Goal: Task Accomplishment & Management: Complete application form

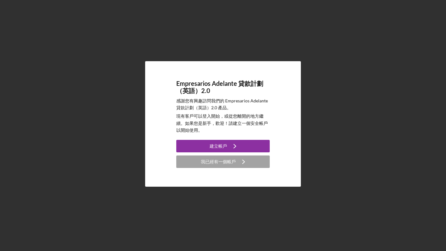
click at [233, 150] on icon "圖示/導覽" at bounding box center [235, 146] width 16 height 16
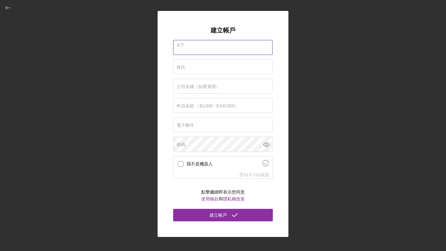
click at [197, 49] on input "名字" at bounding box center [222, 47] width 99 height 15
type input "MIN"
type input "ZHANG"
type input "Angel D Fragran"
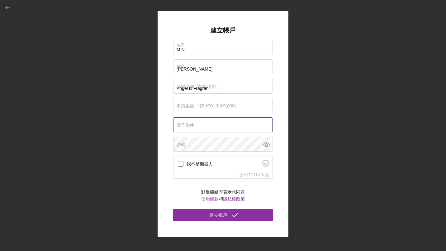
type input "angeldfragrance9988@gmail.com"
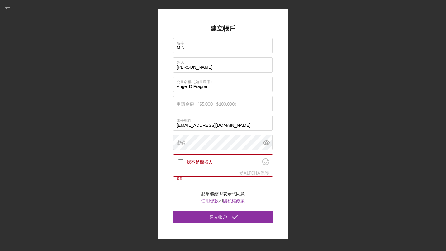
click at [205, 104] on label "申請金額 （$5,000 - $100,000）" at bounding box center [208, 103] width 62 height 5
click at [205, 104] on input "申請金額 （$5,000 - $100,000）" at bounding box center [222, 103] width 99 height 15
click at [8, 10] on icon "button" at bounding box center [8, 8] width 14 height 14
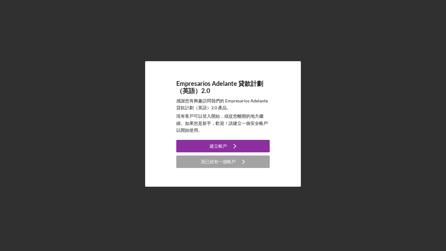
click at [198, 161] on button "我已經有一個帳戶 圖示/導覽" at bounding box center [222, 161] width 93 height 12
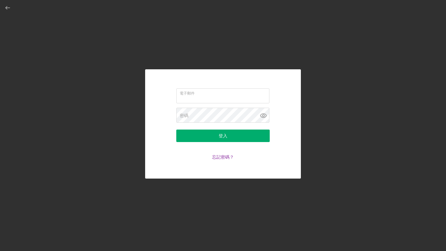
type input "angeldfragrance9988@gmail.com"
click at [226, 136] on div "登入" at bounding box center [223, 135] width 9 height 12
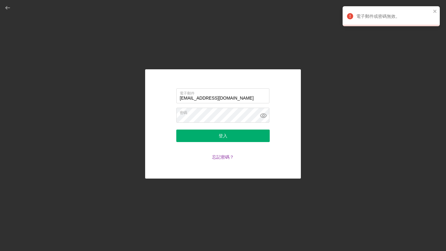
click at [223, 158] on link "忘記密碼？" at bounding box center [223, 156] width 22 height 5
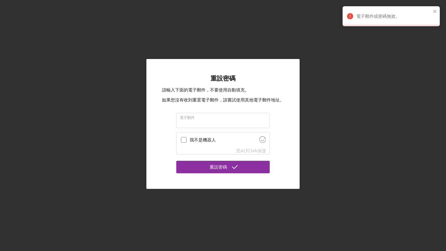
click at [209, 123] on input "電子郵件" at bounding box center [222, 120] width 93 height 15
type input "angeldfragrance9988@gmail.com"
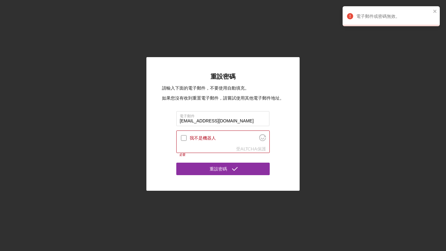
click at [187, 135] on div at bounding box center [183, 137] width 7 height 7
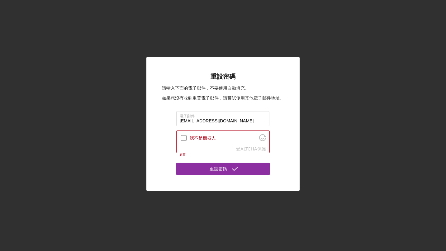
click at [184, 137] on input "我不是機器人" at bounding box center [184, 138] width 6 height 6
checkbox input "true"
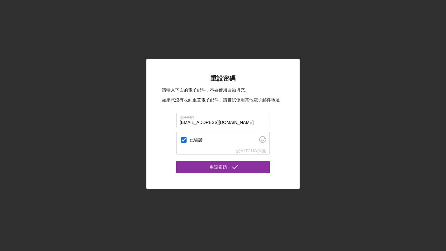
click at [227, 168] on div "重設密碼" at bounding box center [218, 167] width 17 height 12
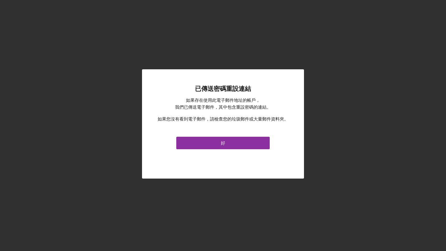
click at [223, 142] on div "好" at bounding box center [223, 143] width 4 height 12
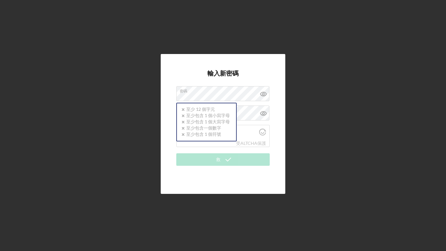
click at [210, 89] on div "密碼 圖示/圖示驗證-否 至少 12 個字元 圖示/圖示驗證-否 至少包含 1 個小寫字母 圖示/圖示驗證-否 至少包含 1 個大寫字母 圖示/圖示驗證-否 …" at bounding box center [222, 94] width 93 height 16
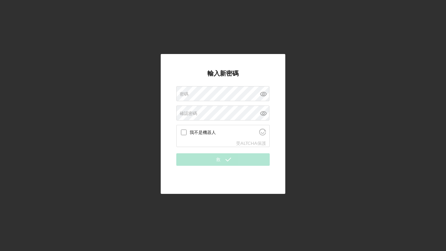
click at [239, 174] on form "輸入新密碼 密碼 確認密碼 我不是機器人 受 ALTCHA 保護 Required 救" at bounding box center [222, 124] width 93 height 109
click at [196, 93] on div "密碼" at bounding box center [222, 94] width 93 height 16
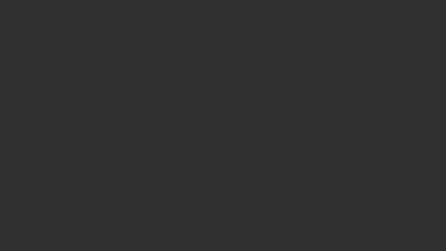
click at [196, 93] on div at bounding box center [223, 125] width 446 height 251
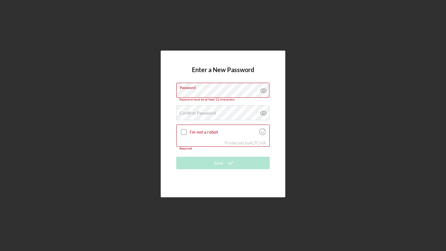
click at [263, 113] on icon at bounding box center [264, 113] width 16 height 16
click at [265, 90] on icon at bounding box center [264, 91] width 16 height 16
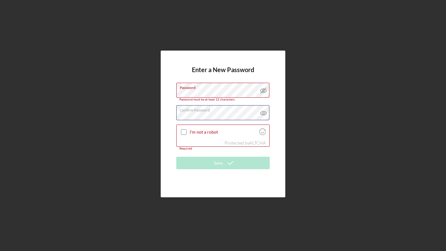
click at [231, 108] on div "Confirm Password Passwords do not match." at bounding box center [222, 113] width 93 height 16
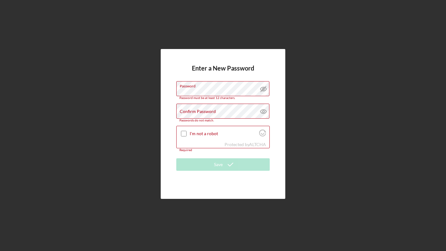
drag, startPoint x: 237, startPoint y: 104, endPoint x: 195, endPoint y: 111, distance: 42.9
click at [195, 111] on label "Confirm Password" at bounding box center [198, 111] width 36 height 5
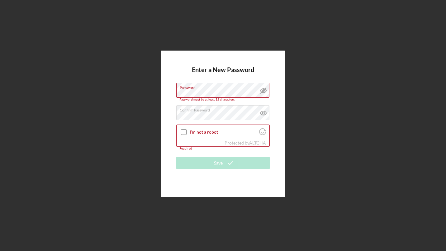
click at [184, 129] on input "I'm not a robot" at bounding box center [184, 132] width 6 height 6
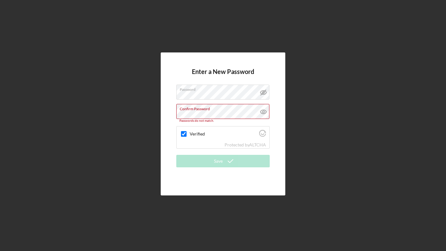
click at [264, 92] on line at bounding box center [263, 92] width 5 height 5
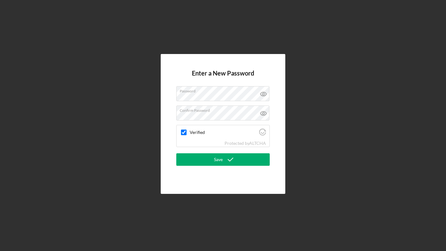
click at [219, 159] on div "Save" at bounding box center [218, 159] width 9 height 12
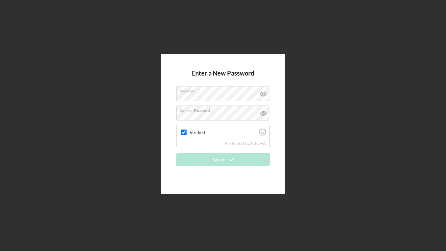
click at [259, 132] on icon "Visit Altcha.org" at bounding box center [262, 131] width 7 height 7
checkbox input "true"
click at [337, 105] on div "Enter a New Password Password Confirm Password Verified Protected by ALTCHA Sav…" at bounding box center [223, 123] width 440 height 247
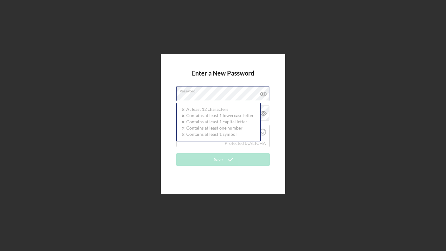
click at [202, 91] on label "Password" at bounding box center [225, 89] width 90 height 7
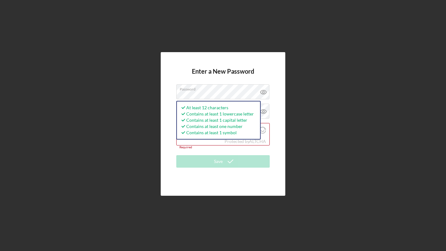
click at [279, 76] on div "Enter a New Password Password At least 12 characters Contains at least 1 lowerc…" at bounding box center [223, 123] width 125 height 143
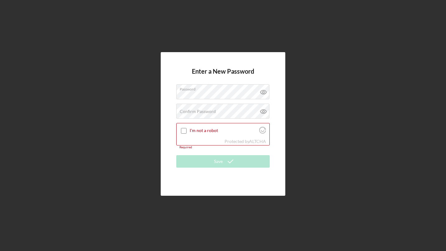
click at [202, 112] on label "Confirm Password" at bounding box center [198, 111] width 36 height 5
click at [165, 136] on div "Enter a New Password Password Confirm Password I'm not a robot Protected by ALT…" at bounding box center [223, 123] width 125 height 143
click at [184, 130] on input "I'm not a robot" at bounding box center [184, 131] width 6 height 6
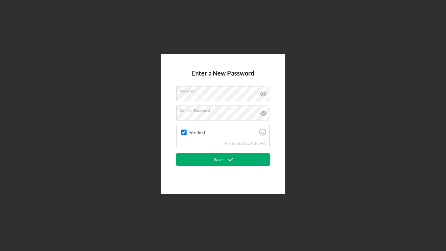
click at [228, 162] on icon "submit" at bounding box center [231, 159] width 16 height 16
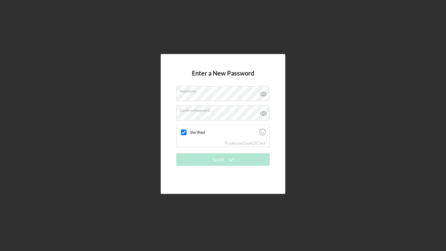
click at [241, 93] on label "Password" at bounding box center [225, 89] width 90 height 7
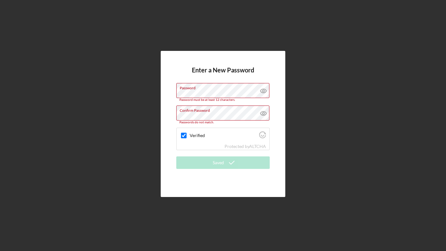
click at [280, 102] on div "Enter a New Password Password Password must be at least 12 characters. Confirm …" at bounding box center [223, 124] width 125 height 146
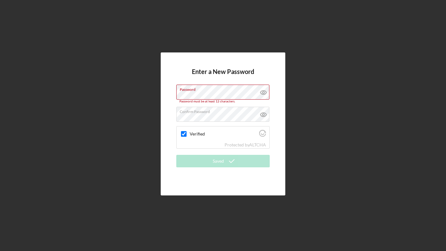
click at [168, 132] on div "Enter a New Password Password Password must be at least 12 characters. Confirm …" at bounding box center [223, 123] width 125 height 143
click at [303, 126] on div "Enter a New Password Password Password must be at least 12 characters. Confirm …" at bounding box center [223, 123] width 440 height 247
click at [189, 131] on div "Verified" at bounding box center [223, 133] width 93 height 15
click at [185, 134] on input "Verified" at bounding box center [184, 134] width 6 height 6
click at [230, 138] on div "Verified" at bounding box center [223, 133] width 93 height 15
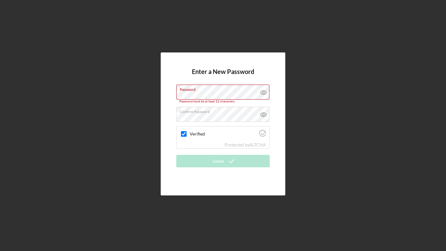
click at [299, 125] on div "Enter a New Password Password Password must be at least 12 characters. Confirm …" at bounding box center [223, 123] width 440 height 247
click at [264, 92] on icon at bounding box center [263, 92] width 2 height 2
click at [264, 114] on icon at bounding box center [263, 114] width 2 height 2
click at [185, 134] on input "Verified" at bounding box center [184, 134] width 6 height 6
click at [262, 93] on icon at bounding box center [264, 92] width 16 height 16
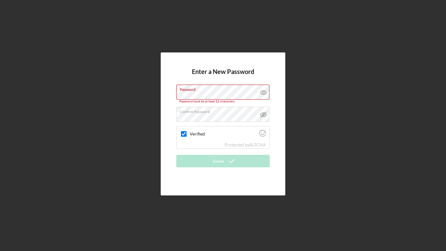
click at [315, 112] on div "Enter a New Password Password Password must be at least 12 characters. Confirm …" at bounding box center [223, 123] width 440 height 247
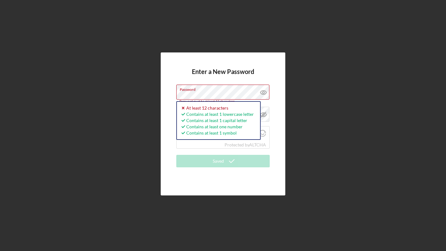
scroll to position [1, 0]
click at [163, 96] on div "Enter a New Password Password Password must be at least 12 characters. Icon/ico…" at bounding box center [223, 123] width 125 height 143
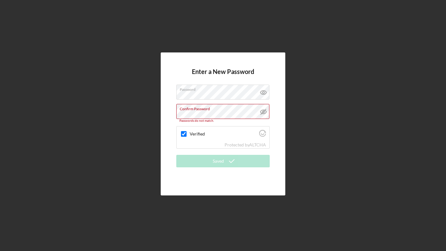
click at [285, 98] on div "Enter a New Password Password Confirm Password Passwords do not match. Verified…" at bounding box center [223, 123] width 125 height 143
click at [146, 111] on div "Enter a New Password Password Confirm Password Passwords do not match. Verified…" at bounding box center [223, 123] width 440 height 247
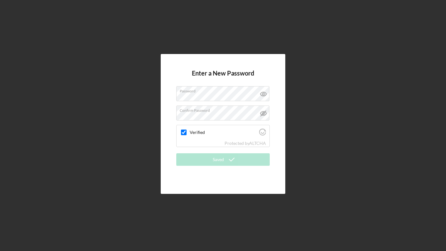
click at [312, 119] on div "Enter a New Password Password Confirm Password Verified Protected by ALTCHA Sav…" at bounding box center [223, 123] width 440 height 247
click at [264, 130] on icon "Visit Altcha.org" at bounding box center [262, 131] width 7 height 7
click at [262, 112] on icon at bounding box center [264, 113] width 16 height 16
click at [308, 145] on div "Enter a New Password Password Confirm Password Verified Protected by ALTCHA Sav…" at bounding box center [223, 123] width 440 height 247
checkbox input "true"
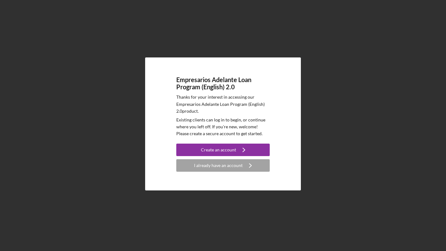
click at [219, 165] on div "I already have an account" at bounding box center [218, 165] width 49 height 12
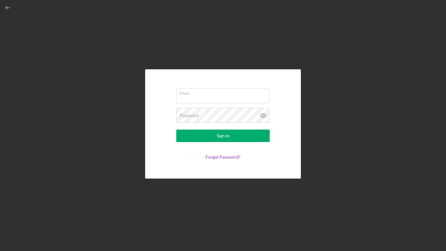
type input "angeldfragrance9988@gmail.com"
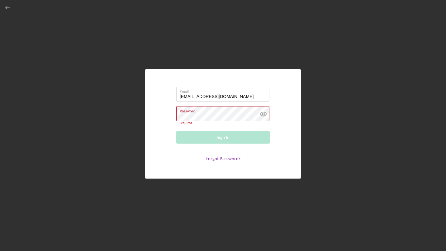
click at [234, 111] on label "Password" at bounding box center [225, 109] width 90 height 7
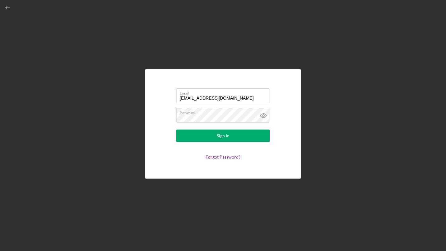
click at [307, 133] on div "Email angeldfragrance9988@gmail.com Password Sign In Forgot Password?" at bounding box center [223, 123] width 440 height 247
click at [248, 131] on button "Sign In" at bounding box center [222, 135] width 93 height 12
click at [264, 114] on icon at bounding box center [264, 116] width 16 height 16
click at [170, 143] on form "Email angeldfragrance9988@gmail.com Password Sign In Forgot Password?" at bounding box center [223, 124] width 125 height 78
click at [200, 138] on button "Sign In" at bounding box center [222, 135] width 93 height 12
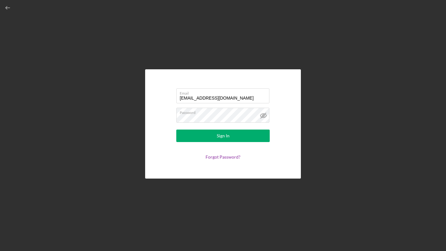
click at [210, 159] on link "Forgot Password?" at bounding box center [223, 156] width 35 height 5
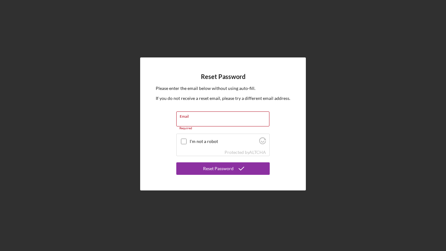
click at [189, 120] on input "Email" at bounding box center [222, 118] width 93 height 15
type input "[EMAIL_ADDRESS][DOMAIN_NAME]"
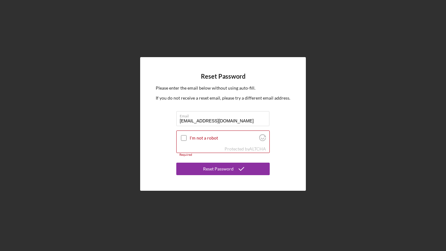
click at [185, 137] on input "I'm not a robot" at bounding box center [184, 138] width 6 height 6
checkbox input "true"
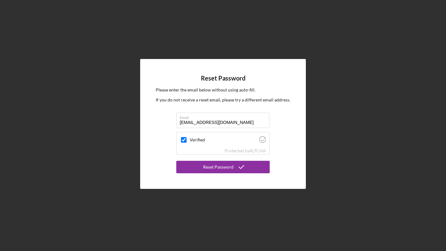
click at [199, 165] on button "Reset Password" at bounding box center [222, 167] width 93 height 12
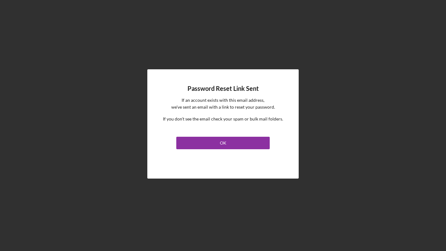
click at [222, 139] on div "OK" at bounding box center [223, 143] width 7 height 12
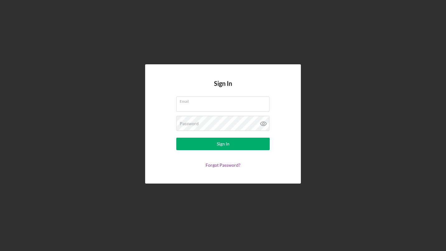
type input "[EMAIL_ADDRESS][DOMAIN_NAME]"
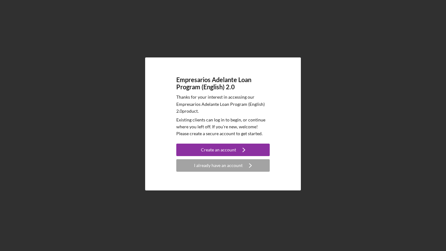
click at [244, 146] on icon "Icon/Navigate" at bounding box center [244, 150] width 16 height 16
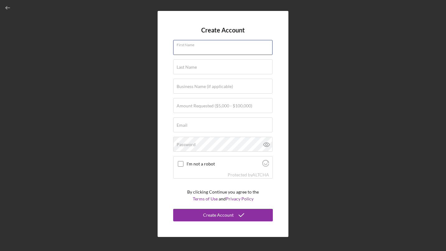
click at [236, 51] on input "First Name" at bounding box center [222, 47] width 99 height 15
type input "MIN"
type input "Angel D Fragran"
type input "[EMAIL_ADDRESS][DOMAIN_NAME]"
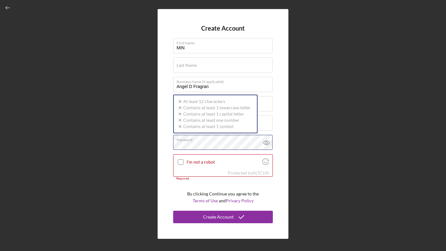
click at [212, 139] on div "Password Icon/icon-validation-no At least 12 characters Icon/icon-validation-no…" at bounding box center [223, 143] width 100 height 16
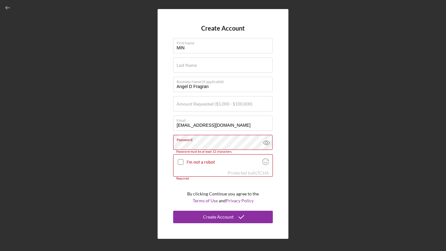
click at [284, 137] on div "Create Account First Name MIN Last Name Required Business Name (if applicable) …" at bounding box center [223, 123] width 131 height 229
click at [180, 162] on input "I'm not a robot" at bounding box center [181, 162] width 6 height 6
checkbox input "true"
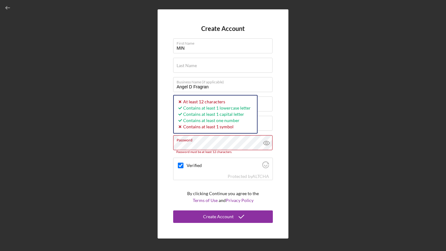
click at [303, 152] on div "Create Account First Name MIN Last Name Required Business Name (if applicable) …" at bounding box center [223, 123] width 440 height 247
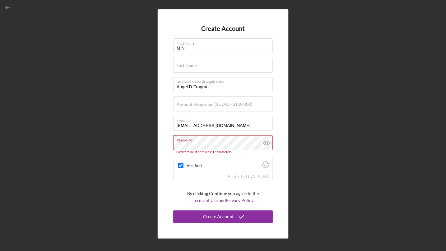
click at [311, 149] on div "Create Account First Name MIN Last Name Required Business Name (if applicable) …" at bounding box center [223, 123] width 440 height 247
click at [216, 103] on label "Amount Requested ($5,000 - $100,000)" at bounding box center [215, 104] width 76 height 5
click at [216, 103] on input "Amount Requested ($5,000 - $100,000)" at bounding box center [222, 103] width 99 height 15
type input "$15,000"
click at [221, 67] on input "Last Name" at bounding box center [222, 65] width 99 height 15
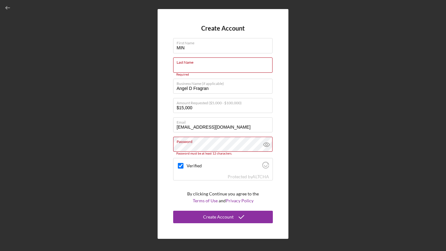
click at [196, 61] on label "Last Name" at bounding box center [225, 61] width 96 height 7
click at [196, 61] on input "Last Name" at bounding box center [222, 64] width 99 height 15
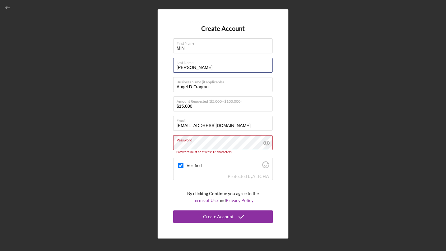
type input "[PERSON_NAME]"
click at [314, 104] on div "Create Account First Name MIN Last Name ZHANG Business Name (if applicable) Ang…" at bounding box center [223, 123] width 440 height 247
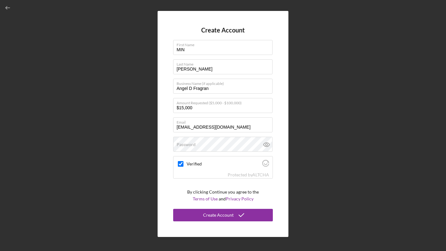
click at [294, 69] on div "Create Account First Name MIN Last Name ZHANG Business Name (if applicable) Ang…" at bounding box center [223, 123] width 440 height 247
click at [205, 143] on div "Password" at bounding box center [223, 145] width 100 height 16
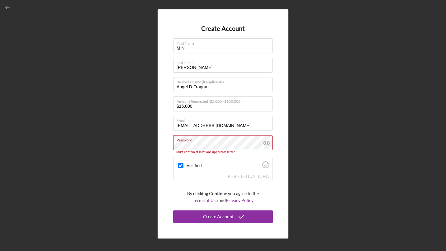
click at [150, 150] on div "Create Account First Name MIN Last Name ZHANG Business Name (if applicable) Ang…" at bounding box center [223, 123] width 440 height 247
click at [161, 149] on div "Create Account First Name MIN Last Name ZHANG Business Name (if applicable) Ang…" at bounding box center [223, 123] width 131 height 228
click at [218, 138] on label "Password" at bounding box center [225, 138] width 96 height 7
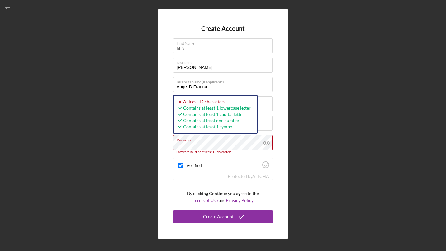
click at [160, 136] on div "Create Account First Name MIN Last Name ZHANG Business Name (if applicable) Ang…" at bounding box center [223, 123] width 131 height 228
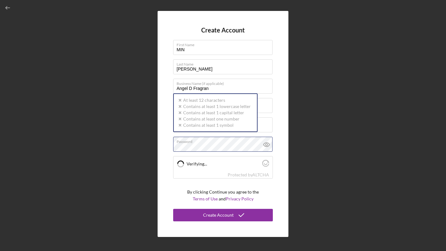
checkbox input "true"
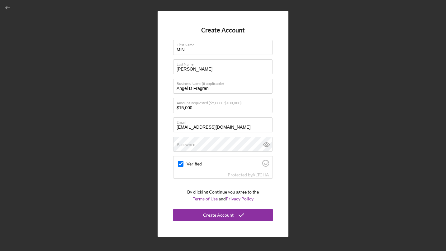
click at [236, 171] on div "Verified Protected by ALTCHA" at bounding box center [223, 167] width 100 height 22
click at [190, 143] on label "Password" at bounding box center [186, 144] width 19 height 5
click at [336, 140] on div "Create Account First Name MIN Last Name ZHANG Business Name (if applicable) Ang…" at bounding box center [223, 123] width 440 height 247
click at [225, 216] on div "Create Account" at bounding box center [218, 215] width 31 height 12
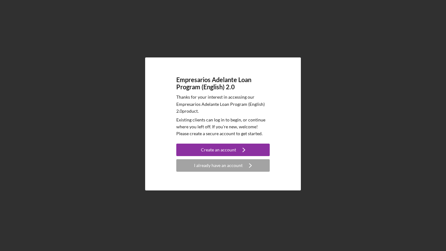
click at [242, 166] on button "I already have an account Icon/Navigate" at bounding box center [222, 165] width 93 height 12
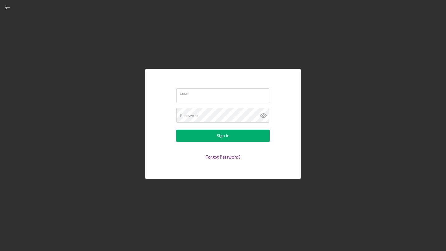
type input "[EMAIL_ADDRESS][DOMAIN_NAME]"
click at [218, 156] on link "Forgot Password?" at bounding box center [223, 156] width 35 height 5
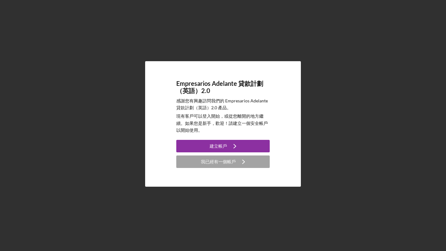
click at [220, 160] on div "我已經有一個帳戶" at bounding box center [218, 161] width 35 height 12
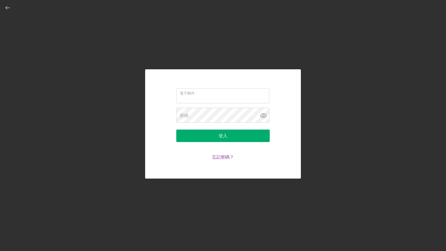
type input "[EMAIL_ADDRESS][DOMAIN_NAME]"
click at [264, 115] on icon at bounding box center [263, 115] width 2 height 2
click at [218, 158] on link "忘記密碼？" at bounding box center [223, 156] width 22 height 5
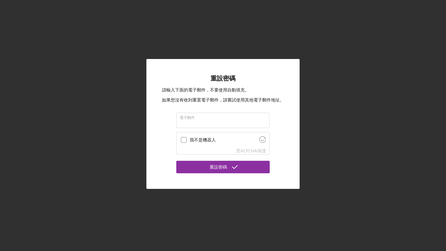
click at [194, 124] on input "電子郵件" at bounding box center [222, 120] width 93 height 15
type input "[EMAIL_ADDRESS][DOMAIN_NAME]"
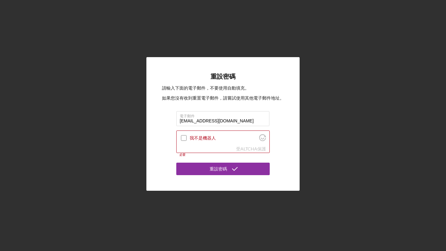
click at [181, 138] on div at bounding box center [183, 137] width 7 height 7
click at [185, 140] on input "我不是機器人" at bounding box center [184, 138] width 6 height 6
checkbox input "true"
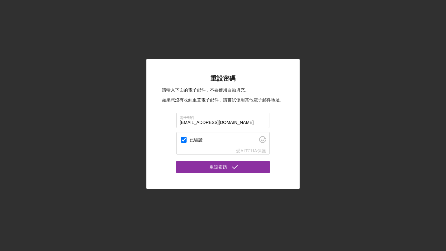
click at [218, 166] on div "重設密碼" at bounding box center [218, 167] width 17 height 12
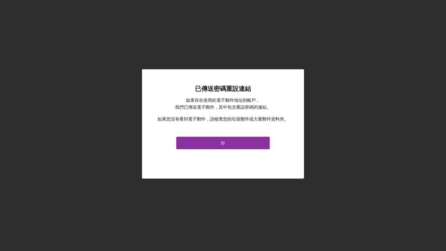
click at [228, 142] on button "好" at bounding box center [222, 143] width 93 height 12
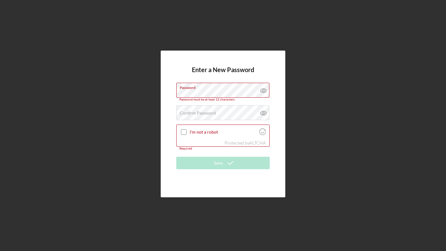
click at [281, 97] on div "Enter a New Password Password Password must be at least 12 characters. Confirm …" at bounding box center [223, 123] width 125 height 146
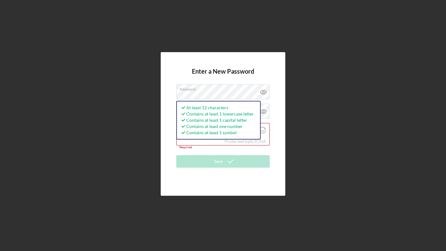
click at [305, 97] on div "Enter a New Password Password At least 12 characters Contains at least 1 lowerc…" at bounding box center [223, 123] width 440 height 247
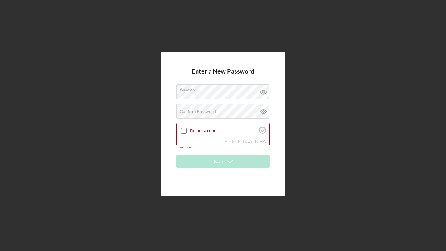
click at [263, 93] on icon at bounding box center [264, 92] width 16 height 16
click at [193, 110] on label "Confirm Password" at bounding box center [198, 111] width 36 height 5
click at [184, 137] on div "I'm not a robot" at bounding box center [223, 130] width 93 height 15
click at [183, 129] on input "I'm not a robot" at bounding box center [184, 131] width 6 height 6
checkbox input "true"
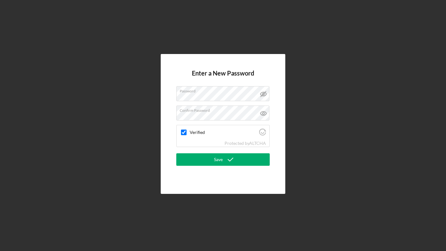
click at [228, 161] on icon "submit" at bounding box center [231, 159] width 16 height 16
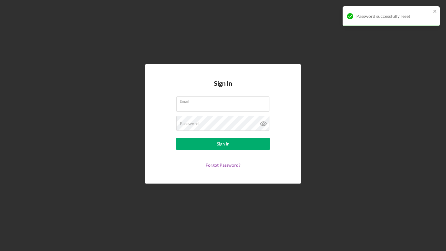
type input "[EMAIL_ADDRESS][DOMAIN_NAME]"
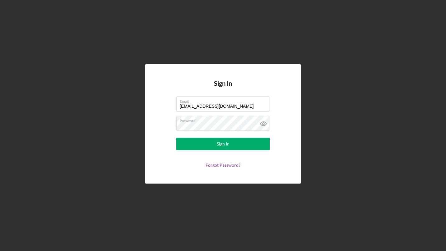
click at [226, 144] on div "Sign In" at bounding box center [223, 143] width 13 height 12
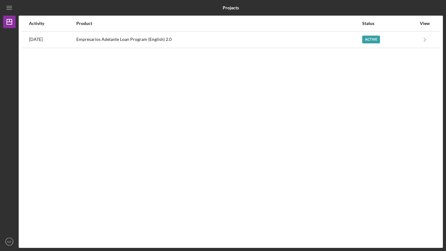
click at [95, 24] on div "Product" at bounding box center [218, 23] width 285 height 5
click at [426, 25] on div "View" at bounding box center [425, 23] width 16 height 5
click at [411, 40] on div "Active" at bounding box center [389, 40] width 54 height 16
click at [425, 22] on div "View" at bounding box center [425, 23] width 16 height 5
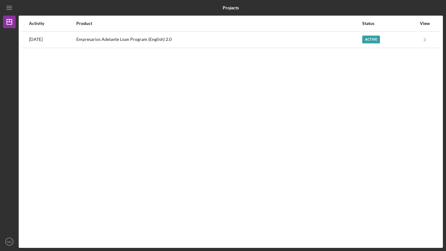
click at [373, 22] on div "Status" at bounding box center [389, 23] width 54 height 5
click at [372, 23] on div "Status" at bounding box center [389, 23] width 54 height 5
click at [425, 24] on div "View" at bounding box center [425, 23] width 16 height 5
click at [373, 24] on div "Status" at bounding box center [389, 23] width 54 height 5
click at [372, 41] on div "Active" at bounding box center [371, 40] width 18 height 8
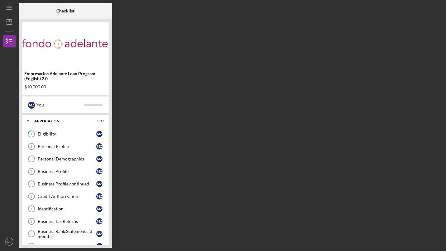
click at [359, 245] on div "Checklist Empresarios Adelante Loan Program (English) 2.0 $10,000.00 M Z You Ic…" at bounding box center [231, 125] width 424 height 244
click at [76, 132] on div "Eligibility" at bounding box center [67, 133] width 59 height 5
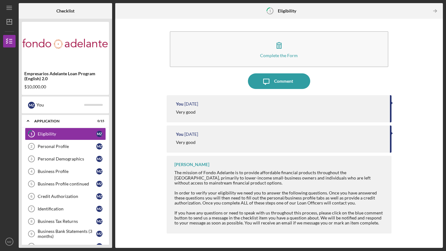
click at [400, 120] on div "Complete the Form Form Icon/Message Comment You 3 days ago Very good You 3 days…" at bounding box center [279, 133] width 322 height 223
click at [300, 77] on button "Icon/Message Comment" at bounding box center [279, 81] width 62 height 16
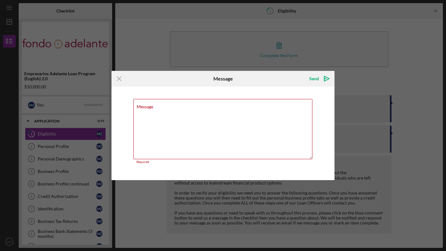
click at [115, 81] on icon "Icon/Menu Close" at bounding box center [120, 79] width 16 height 16
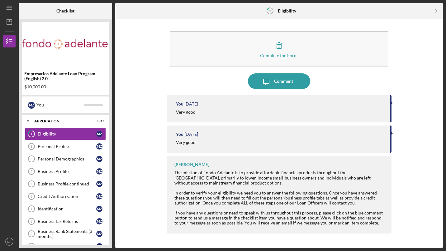
click at [279, 47] on icon "button" at bounding box center [279, 45] width 16 height 16
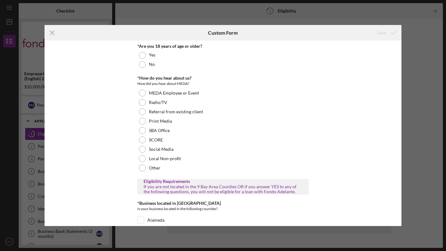
click at [143, 52] on div at bounding box center [142, 55] width 7 height 7
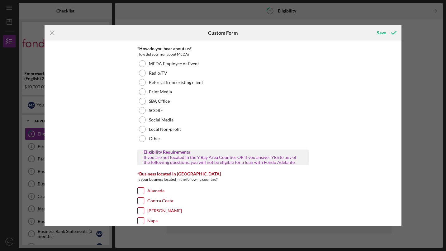
scroll to position [31, 0]
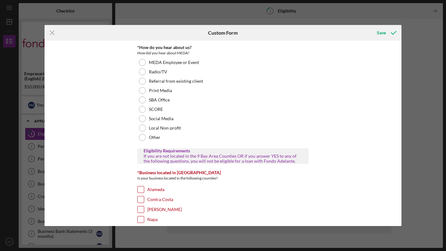
click at [150, 117] on label "Social Media" at bounding box center [161, 118] width 25 height 5
click at [141, 218] on input "Napa" at bounding box center [141, 219] width 6 height 6
checkbox input "true"
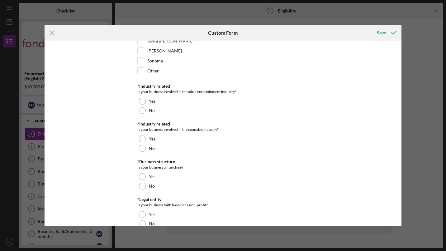
scroll to position [251, 0]
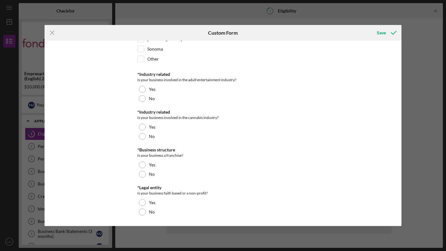
click at [144, 99] on div at bounding box center [142, 98] width 7 height 7
click at [140, 136] on div at bounding box center [142, 136] width 7 height 7
click at [143, 172] on div at bounding box center [142, 173] width 7 height 7
click at [141, 211] on div at bounding box center [142, 211] width 7 height 7
click at [393, 33] on icon "submit" at bounding box center [394, 33] width 16 height 16
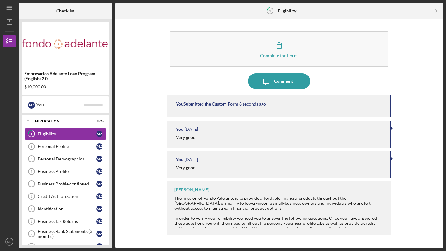
click at [277, 48] on icon "button" at bounding box center [279, 45] width 16 height 16
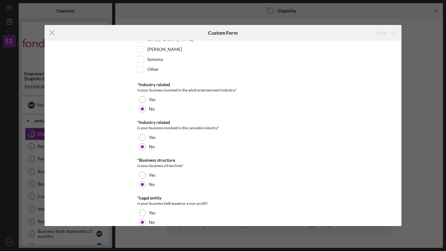
scroll to position [251, 0]
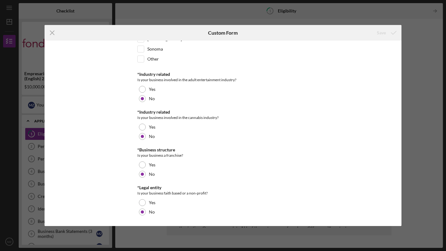
click at [416, 174] on div "Icon/Menu Close Custom Form Save *Are you 18 years of age or older? Yes No *How…" at bounding box center [223, 125] width 446 height 251
click at [424, 75] on div "Icon/Menu Close Custom Form Save *Are you 18 years of age or older? Yes No *How…" at bounding box center [223, 125] width 446 height 251
click at [319, 11] on div "Icon/Menu Close Custom Form Save *Are you 18 years of age or older? Yes No *How…" at bounding box center [223, 125] width 446 height 251
click at [53, 30] on icon "Icon/Menu Close" at bounding box center [53, 33] width 16 height 16
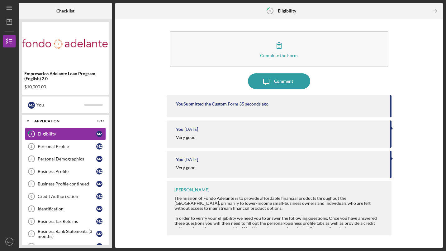
click at [68, 148] on div "Personal Profile" at bounding box center [67, 146] width 59 height 5
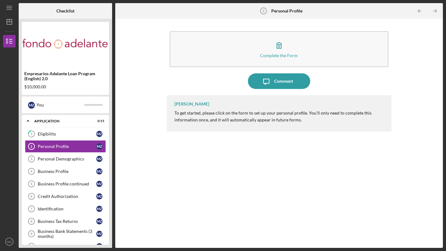
click at [260, 80] on icon "Icon/Message" at bounding box center [267, 81] width 16 height 16
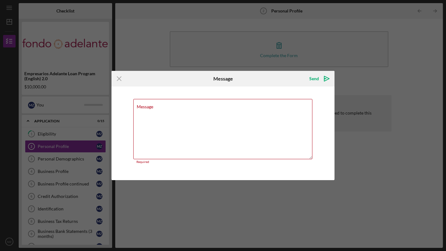
click at [123, 79] on icon "Icon/Menu Close" at bounding box center [120, 79] width 16 height 16
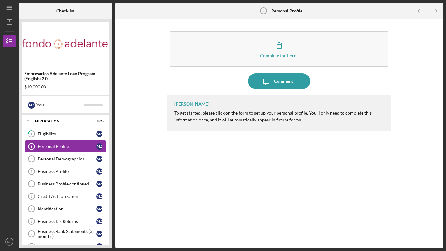
click at [269, 78] on icon "Icon/Message" at bounding box center [267, 81] width 16 height 16
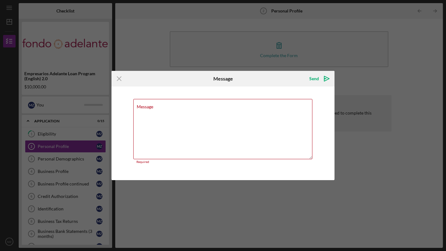
click at [119, 76] on icon "Icon/Menu Close" at bounding box center [120, 79] width 16 height 16
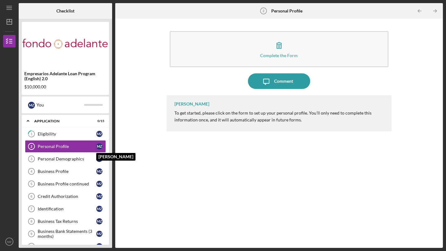
click at [100, 145] on div "M Z" at bounding box center [99, 146] width 6 height 6
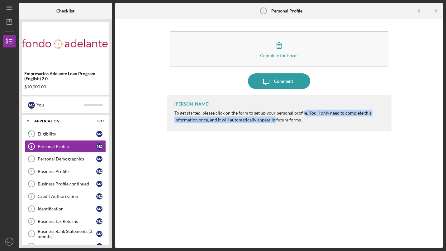
drag, startPoint x: 302, startPoint y: 115, endPoint x: 273, endPoint y: 119, distance: 29.2
click at [273, 119] on p "To get started, please click on the form to set up your personal profile. You'l…" at bounding box center [280, 116] width 211 height 14
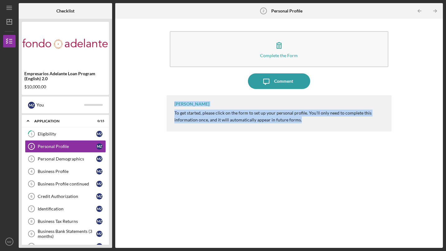
drag, startPoint x: 311, startPoint y: 122, endPoint x: 339, endPoint y: 79, distance: 50.7
click at [339, 79] on div "Complete the Form Form Icon/Message Comment Gloria Murillo To get started, plea…" at bounding box center [279, 133] width 225 height 223
click at [288, 80] on div "Comment" at bounding box center [283, 81] width 19 height 16
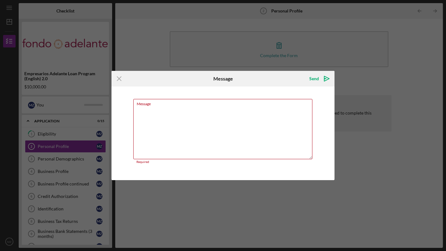
click at [117, 77] on icon "Icon/Menu Close" at bounding box center [120, 79] width 16 height 16
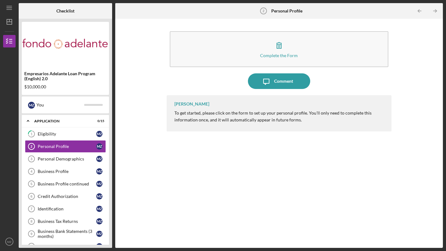
click at [250, 183] on div "Gloria Murillo To get started, please click on the form to set up your personal…" at bounding box center [279, 166] width 225 height 143
click at [59, 146] on div "Personal Profile" at bounding box center [67, 146] width 59 height 5
click at [56, 143] on link "Personal Profile 2 Personal Profile M Z" at bounding box center [65, 146] width 81 height 12
click at [277, 60] on button "Complete the Form Form" at bounding box center [279, 49] width 219 height 36
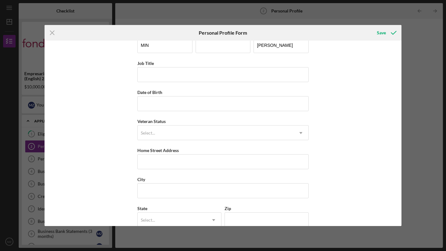
scroll to position [14, 0]
click at [336, 31] on div "Save" at bounding box center [342, 33] width 119 height 16
click at [160, 72] on input "Job Title" at bounding box center [222, 73] width 171 height 15
type input "W"
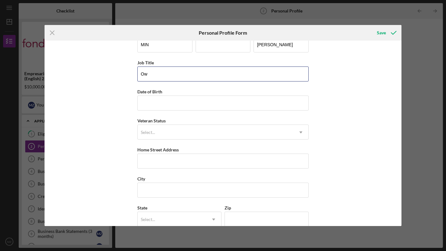
type input "O"
type input "owner"
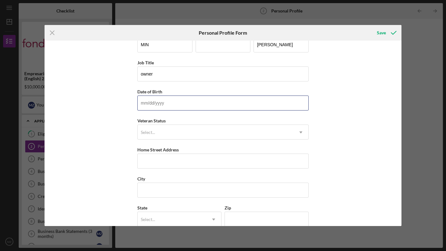
click at [148, 106] on input "Date of Birth" at bounding box center [222, 102] width 171 height 15
type input "0m/dd/yyyy"
type input "09/10/1976"
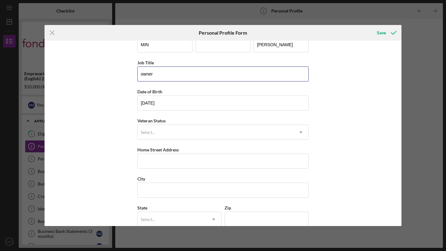
click at [165, 74] on input "owner" at bounding box center [222, 73] width 171 height 15
type input "owner/Founder"
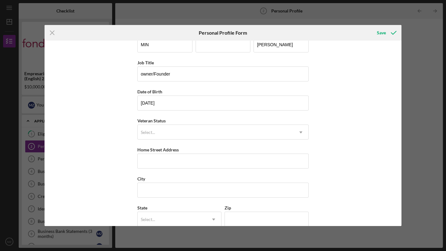
click at [341, 101] on div "First Name MIN Middle Name Last Name ZHANG Job Title owner/Founder Date of Birt…" at bounding box center [223, 133] width 357 height 185
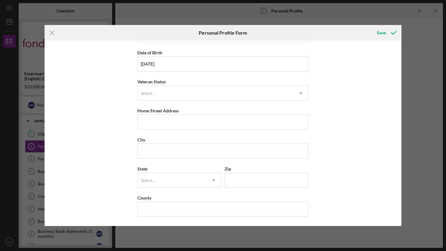
scroll to position [51, 0]
drag, startPoint x: 341, startPoint y: 101, endPoint x: 286, endPoint y: 119, distance: 57.7
click at [286, 119] on div "First Name MIN Middle Name Last Name ZHANG Job Title owner/Founder Date of Birt…" at bounding box center [223, 133] width 357 height 185
click at [342, 82] on div "First Name MIN Middle Name Last Name ZHANG Job Title owner/Founder Date of Birt…" at bounding box center [223, 133] width 357 height 185
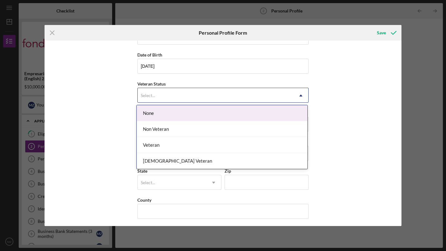
click at [303, 93] on icon "Icon/Dropdown Arrow" at bounding box center [301, 95] width 15 height 15
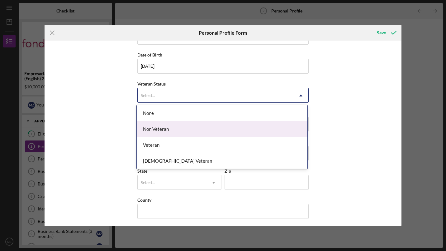
click at [205, 123] on div "Non Veteran" at bounding box center [222, 129] width 171 height 16
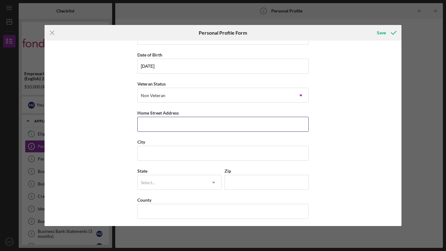
click at [205, 123] on input "Home Street Address" at bounding box center [222, 124] width 171 height 15
type input "424 Montgomery St"
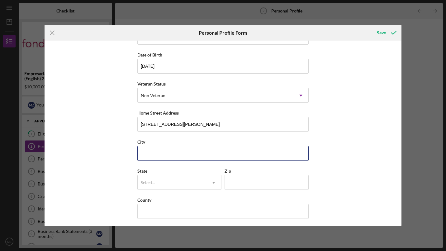
type input "California"
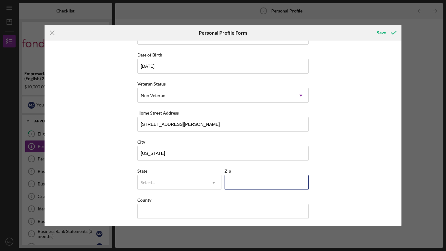
type input "94559"
type input "NAPA"
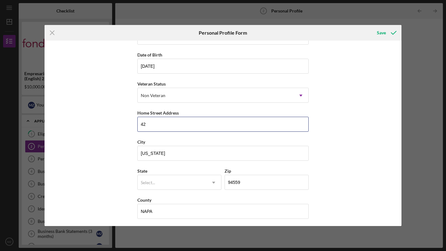
type input "4"
click at [194, 124] on input "Home Street Address" at bounding box center [222, 124] width 171 height 15
type input "424 Montgomery St"
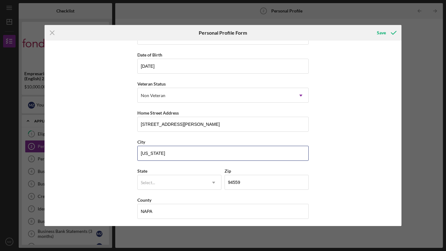
click at [172, 151] on input "California" at bounding box center [222, 153] width 171 height 15
click at [118, 165] on div "First Name MIN Middle Name Last Name ZHANG Job Title owner/Founder Date of Birt…" at bounding box center [223, 133] width 357 height 185
click at [161, 154] on input "California" at bounding box center [222, 153] width 171 height 15
type input "C"
type input "NAPA"
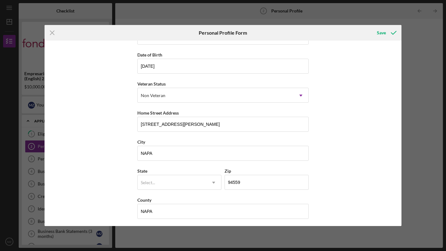
click at [108, 175] on div "First Name MIN Middle Name Last Name ZHANG Job Title owner/Founder Date of Birt…" at bounding box center [223, 133] width 357 height 185
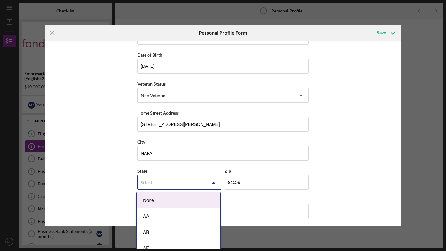
click at [209, 180] on icon "Icon/Dropdown Arrow" at bounding box center [213, 182] width 15 height 15
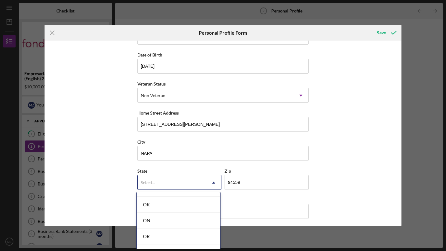
scroll to position [1152, 0]
click at [159, 179] on div "Select..." at bounding box center [172, 182] width 69 height 14
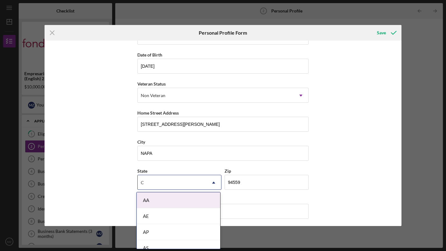
type input "CA"
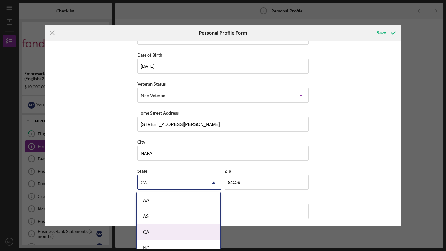
click at [151, 231] on div "CA" at bounding box center [179, 232] width 84 height 16
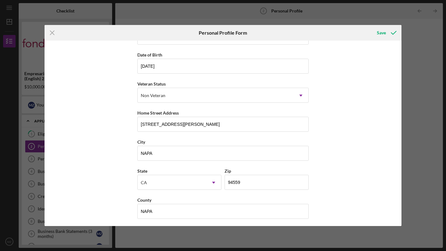
scroll to position [53, 0]
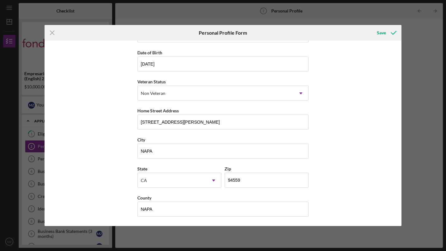
click at [394, 32] on icon "submit" at bounding box center [394, 33] width 16 height 16
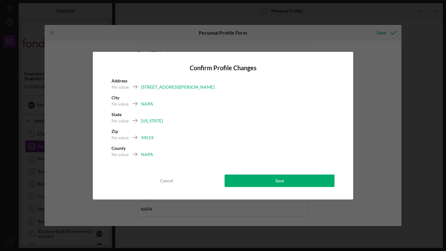
click at [269, 177] on button "Save" at bounding box center [280, 180] width 110 height 12
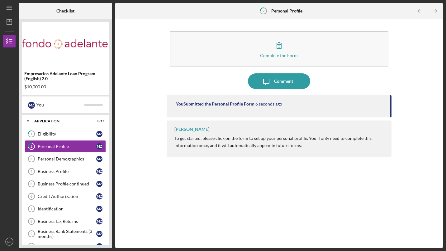
click at [280, 77] on div "Comment" at bounding box center [283, 81] width 19 height 16
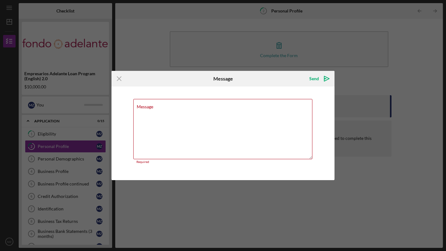
click at [120, 79] on line at bounding box center [119, 79] width 4 height 4
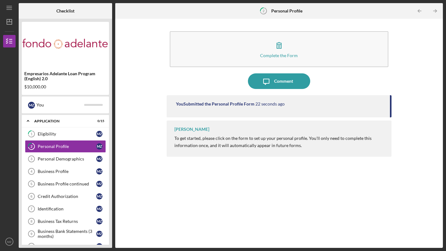
click at [49, 142] on link "2 Personal Profile M Z" at bounding box center [65, 146] width 81 height 12
click at [288, 51] on button "Complete the Form Form" at bounding box center [279, 49] width 219 height 36
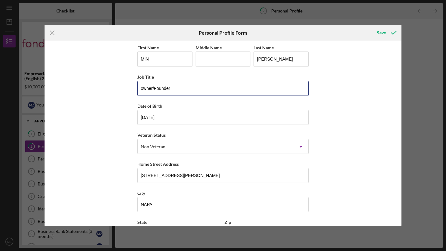
click at [187, 83] on input "owner/Founder" at bounding box center [222, 88] width 171 height 15
type input "owner"
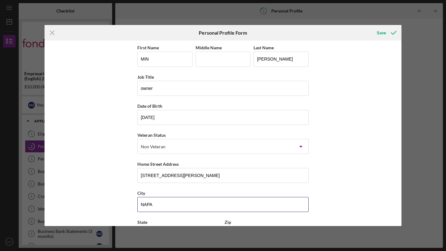
click at [161, 207] on input "NAPA" at bounding box center [222, 204] width 171 height 15
type input "N"
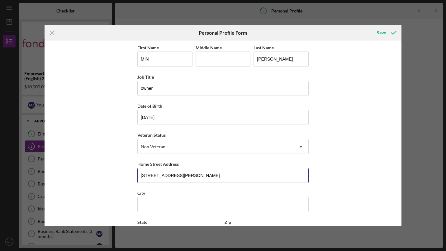
click at [186, 176] on input "424 Montgomery St" at bounding box center [222, 175] width 171 height 15
type input "4"
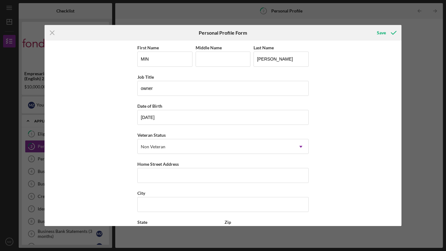
click at [325, 164] on div "First Name MIN Middle Name Last Name ZHANG Job Title owner Date of Birth 09/10/…" at bounding box center [223, 133] width 357 height 185
click at [150, 173] on input "Home Street Address" at bounding box center [222, 175] width 171 height 15
paste input "1775 Park Blvd, Palo Alto, CA 94306"
type input "1775 Park Blvd, Palo Alto, CA 94306"
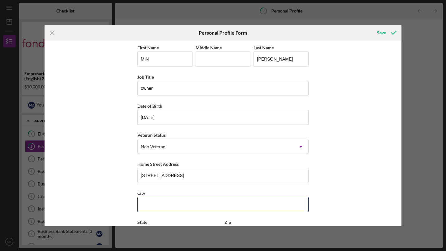
click at [156, 198] on input "City" at bounding box center [222, 204] width 171 height 15
type input "Palo Alto"
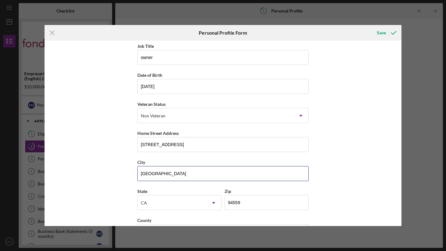
scroll to position [53, 0]
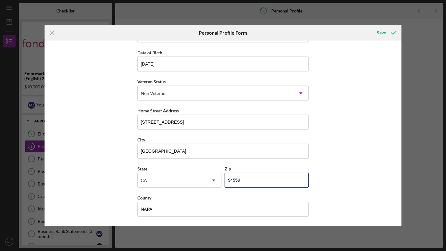
click at [246, 174] on input "94559" at bounding box center [267, 179] width 84 height 15
type input "9####"
type input "94306"
click at [122, 191] on div "First Name MIN Middle Name Last Name ZHANG Job Title owner Date of Birth 09/10/…" at bounding box center [223, 133] width 357 height 185
click at [223, 124] on input "1775 Park Blvd, Palo Alto, CA 94306" at bounding box center [222, 121] width 171 height 15
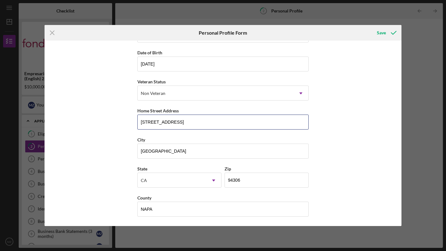
scroll to position [1, 0]
drag, startPoint x: 223, startPoint y: 124, endPoint x: 136, endPoint y: 127, distance: 87.6
click at [136, 127] on div "First Name MIN Middle Name Last Name ZHANG Job Title owner Date of Birth 09/10/…" at bounding box center [223, 133] width 357 height 185
type input "N"
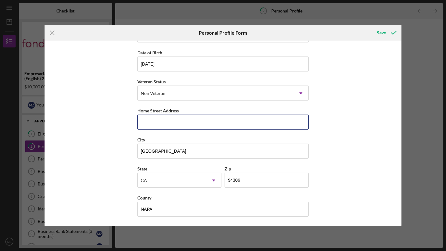
click at [176, 125] on input "Home Street Address" at bounding box center [222, 121] width 171 height 15
type input "424 Montgomery St"
click at [168, 151] on input "Palo Alto" at bounding box center [222, 150] width 171 height 15
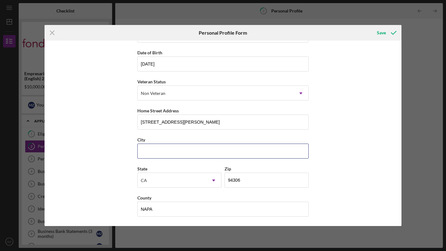
click at [158, 151] on input "City" at bounding box center [222, 150] width 171 height 15
type input "NAPA"
click at [390, 31] on icon "submit" at bounding box center [394, 33] width 16 height 16
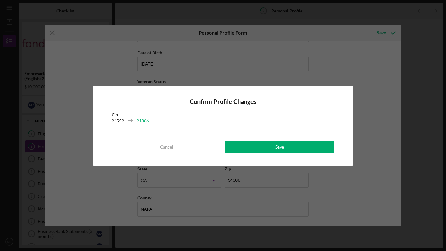
click at [279, 142] on div "Save" at bounding box center [280, 147] width 9 height 12
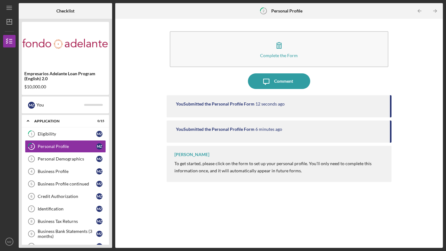
click at [279, 48] on icon "button" at bounding box center [279, 45] width 4 height 6
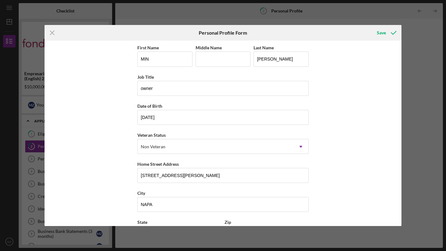
click at [414, 20] on div "Icon/Menu Close Personal Profile Form Save First Name MIN Middle Name Last Name…" at bounding box center [223, 125] width 446 height 251
click at [396, 31] on icon "submit" at bounding box center [394, 33] width 16 height 16
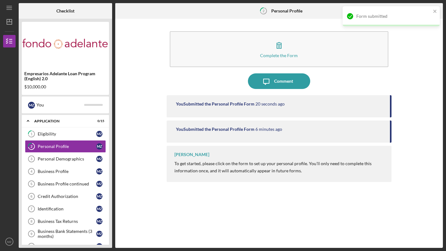
click at [290, 80] on div "Comment" at bounding box center [283, 81] width 19 height 16
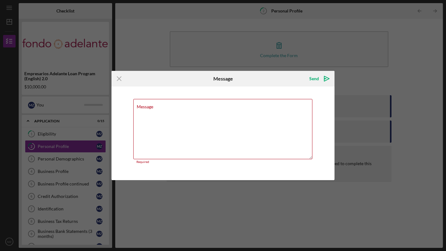
click at [118, 74] on icon "Icon/Menu Close" at bounding box center [120, 79] width 16 height 16
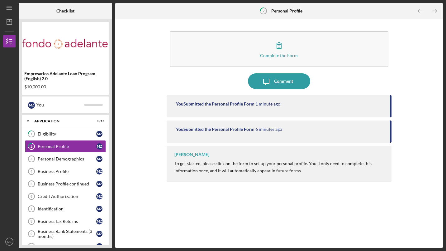
click at [280, 81] on div "Comment" at bounding box center [283, 81] width 19 height 16
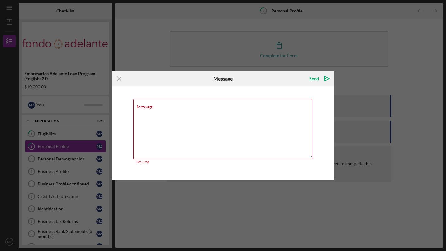
click at [408, 90] on div "Icon/Menu Close Message Send Icon/icon-invite-send Message Required Cancel Send…" at bounding box center [223, 125] width 446 height 251
click at [249, 117] on textarea "Message" at bounding box center [222, 129] width 179 height 60
paste textarea "Hello Gloria, At this moment, my business income mainly goes into my Chinese ba…"
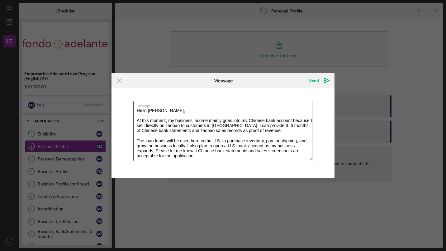
scroll to position [8, 0]
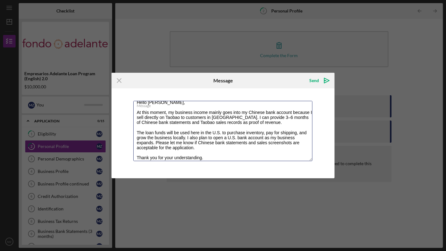
type textarea "Hello Gloria, At this moment, my business income mainly goes into my Chinese ba…"
click at [326, 79] on polygon "submit" at bounding box center [326, 80] width 5 height 5
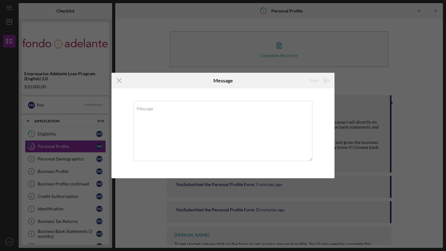
scroll to position [0, 0]
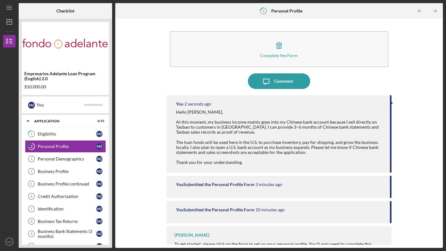
scroll to position [13, 0]
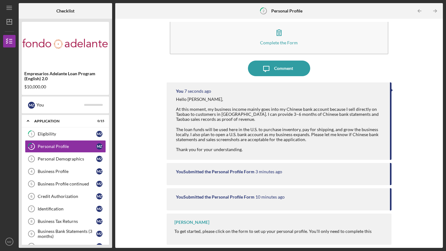
click at [53, 134] on div "Eligibility" at bounding box center [67, 133] width 59 height 5
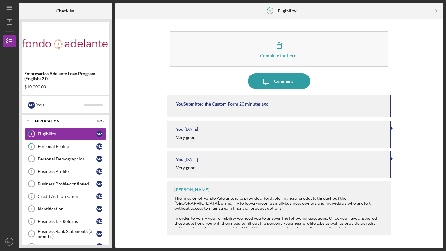
click at [268, 81] on icon "Icon/Message" at bounding box center [267, 81] width 16 height 16
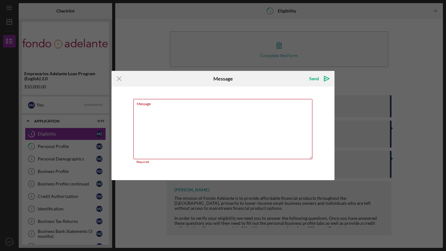
click at [297, 119] on textarea "Message" at bounding box center [222, 129] width 179 height 60
paste textarea "Hello Gloria, Thank you for your support. I am currently in the process of fill…"
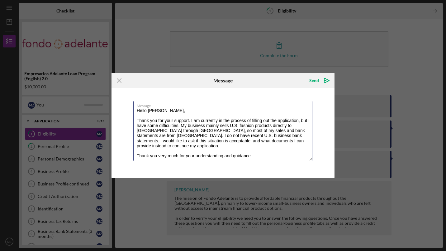
scroll to position [18, 0]
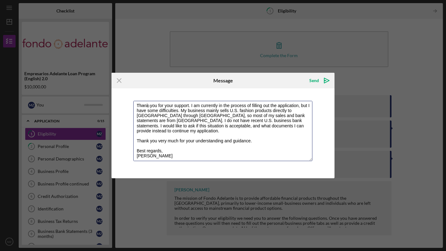
type textarea "Hello Gloria, Thank you for your support. I am currently in the process of fill…"
click at [326, 79] on icon "Icon/icon-invite-send" at bounding box center [327, 81] width 16 height 16
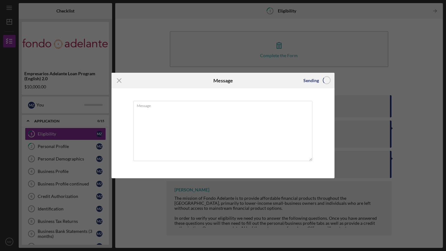
scroll to position [0, 0]
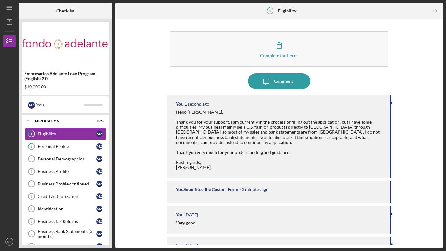
scroll to position [48, 0]
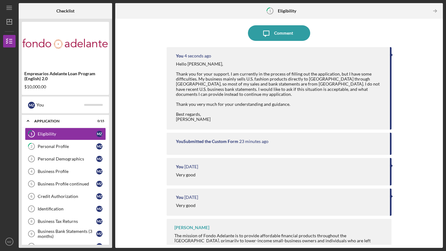
click at [65, 160] on div "Personal Demographics" at bounding box center [67, 158] width 59 height 5
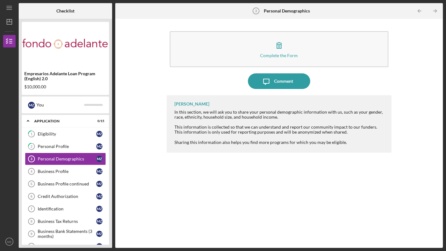
click at [282, 46] on icon "button" at bounding box center [279, 45] width 16 height 16
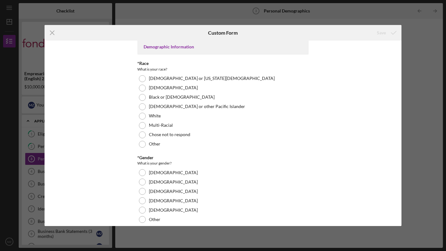
scroll to position [5, 0]
click at [142, 88] on div at bounding box center [142, 87] width 7 height 7
click at [142, 172] on div at bounding box center [142, 172] width 7 height 7
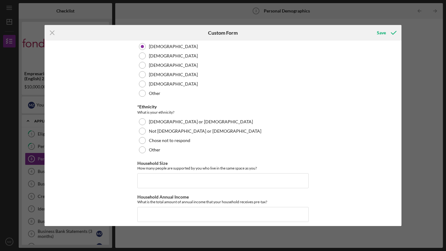
scroll to position [136, 0]
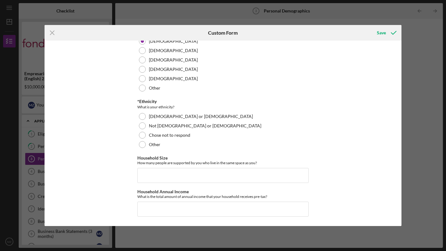
click at [389, 95] on div "Demographic Information *Race What is your race? American Indian or Alaska Nati…" at bounding box center [223, 133] width 357 height 185
click at [139, 126] on div at bounding box center [142, 125] width 7 height 7
click at [143, 175] on input "Household Size" at bounding box center [222, 175] width 171 height 15
type input "3"
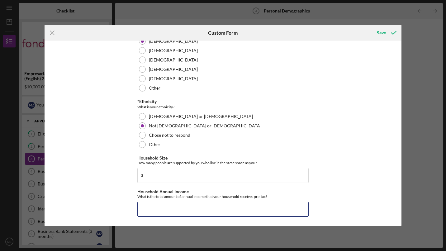
click at [146, 211] on input "Household Annual Income" at bounding box center [222, 208] width 171 height 15
type input "$48,000"
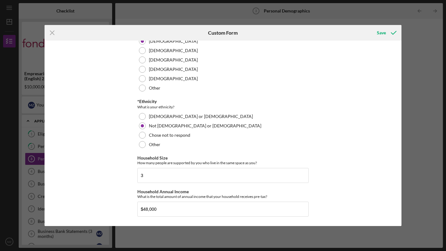
click at [393, 34] on polyline "submit" at bounding box center [393, 32] width 5 height 3
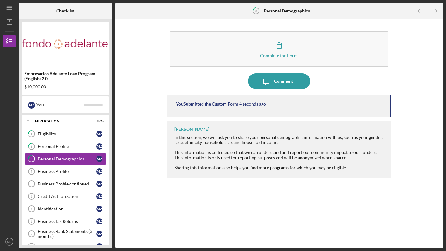
click at [273, 85] on icon "Icon/Message" at bounding box center [267, 81] width 16 height 16
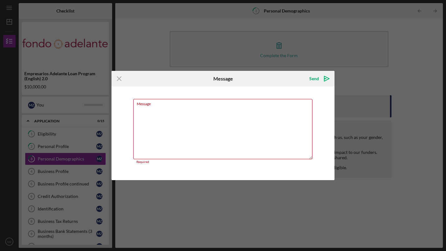
click at [242, 124] on textarea "Message" at bounding box center [222, 129] width 179 height 60
paste textarea "Hello, I would like to add some clarification to my application: • My business …"
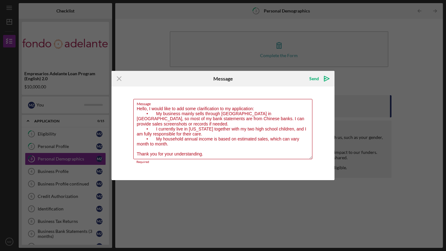
scroll to position [3, 0]
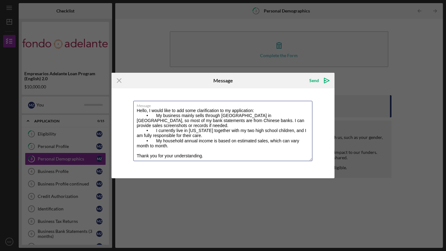
type textarea "Hello, I would like to add some clarification to my application: • My business …"
click at [325, 77] on icon "Icon/icon-invite-send" at bounding box center [327, 81] width 16 height 16
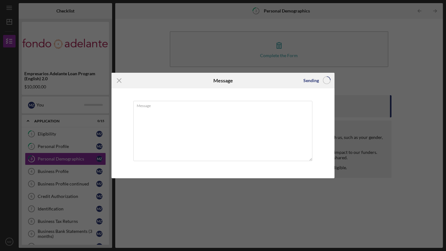
scroll to position [0, 0]
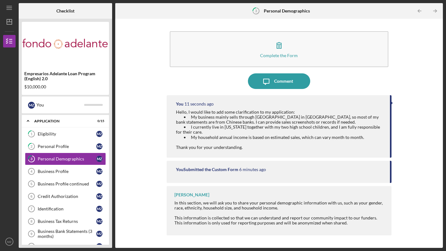
click at [262, 167] on time "6 minutes ago" at bounding box center [252, 169] width 27 height 5
click at [56, 169] on div "Business Profile" at bounding box center [67, 171] width 59 height 5
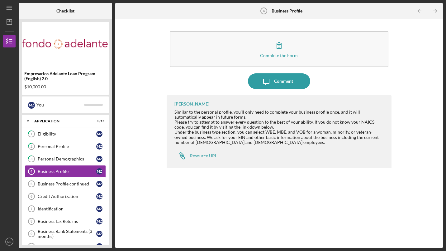
click at [284, 49] on icon "button" at bounding box center [279, 45] width 16 height 16
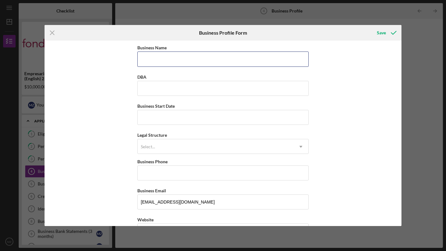
click at [157, 60] on input "Business Name" at bounding box center [222, 58] width 171 height 15
type input "Angel D Fragran"
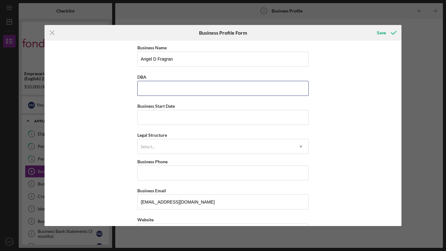
click at [158, 88] on input "DBA" at bounding box center [222, 88] width 171 height 15
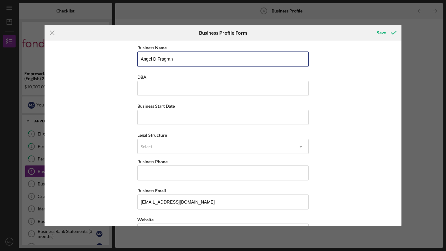
drag, startPoint x: 141, startPoint y: 58, endPoint x: 175, endPoint y: 59, distance: 33.7
click at [175, 59] on input "Angel D Fragran" at bounding box center [222, 58] width 171 height 15
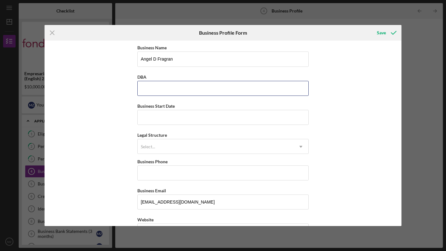
click at [145, 90] on input "DBA" at bounding box center [222, 88] width 171 height 15
paste input "Angel D Fragran"
click at [145, 90] on input "Angel D Fragran" at bounding box center [222, 88] width 171 height 15
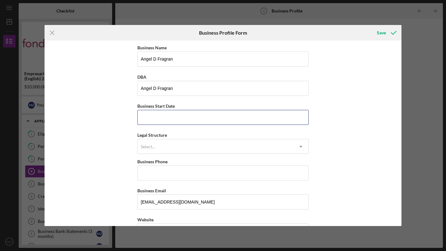
click at [145, 118] on input "Business Start Date" at bounding box center [222, 117] width 171 height 15
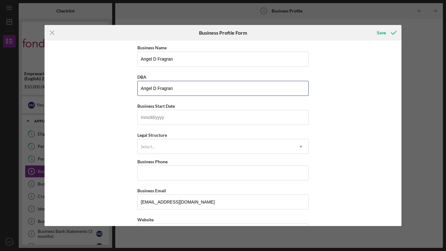
click at [175, 87] on input "Angel D Fragran" at bounding box center [222, 88] width 171 height 15
type input "A"
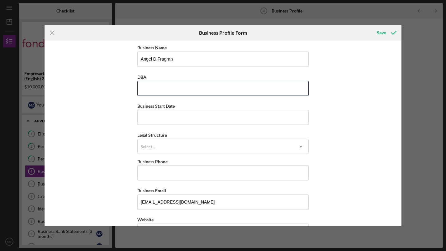
click at [149, 88] on input "DBA" at bounding box center [222, 88] width 171 height 15
paste input "Yi Min Fashion"
click at [149, 88] on input "Yi Min Fashion" at bounding box center [222, 88] width 171 height 15
type input "Yi Min Fashion"
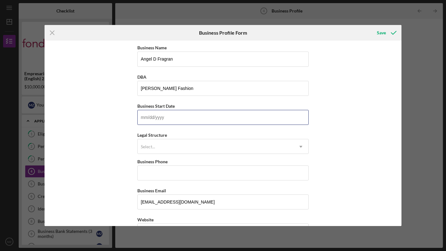
click at [141, 118] on input "Business Start Date" at bounding box center [222, 117] width 171 height 15
type input "0m/dd/yyyy"
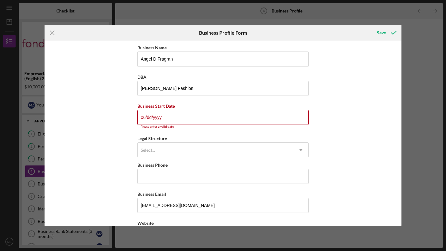
type input "0m/dd/yyyy"
click at [150, 117] on input "06/dd/yyyy" at bounding box center [222, 117] width 171 height 15
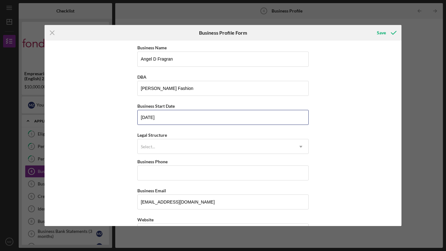
type input "06/18/2025"
click at [302, 147] on icon "Icon/Dropdown Arrow" at bounding box center [301, 146] width 15 height 15
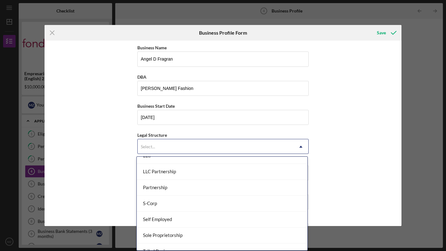
scroll to position [145, 0]
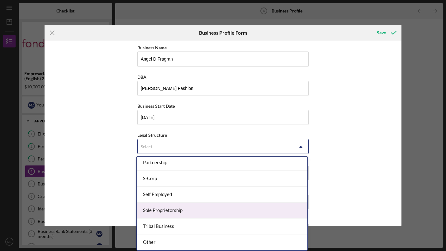
click at [177, 209] on div "Sole Proprietorship" at bounding box center [222, 210] width 171 height 16
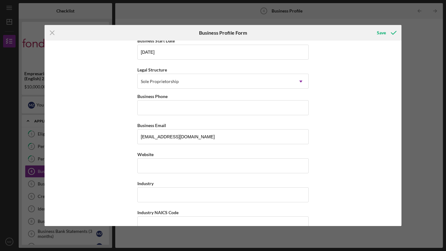
scroll to position [70, 0]
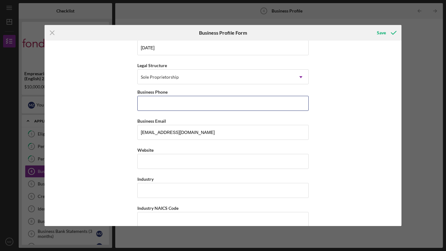
click at [151, 108] on input "Business Phone" at bounding box center [222, 103] width 171 height 15
type input "(650) 422-8531"
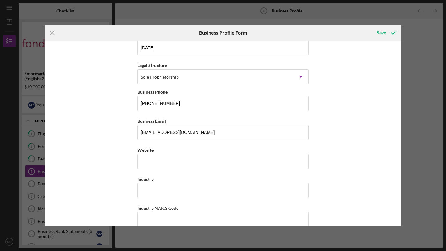
type input "424 Montgomery St"
type input "California"
type input "94559"
type input "NAPA"
click at [140, 105] on input "(650) 422-8531" at bounding box center [222, 103] width 171 height 15
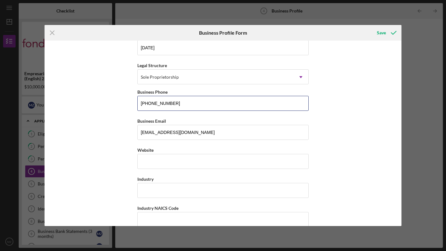
type input "(650) 422-8531"
click at [104, 118] on div "Business Name Angel D Fragran DBA Yi Min Fashion Business Start Date 06/18/2025…" at bounding box center [223, 133] width 357 height 185
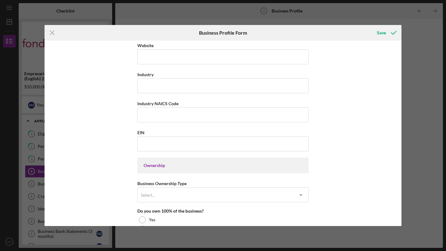
scroll to position [173, 0]
click at [207, 164] on div "Ownership" at bounding box center [223, 166] width 159 height 5
click at [385, 132] on div "Business Name Angel D Fragran DBA Yi Min Fashion Business Start Date 06/18/2025…" at bounding box center [223, 133] width 357 height 185
click at [153, 60] on input "Website" at bounding box center [222, 57] width 171 height 15
click at [300, 58] on input "Website" at bounding box center [222, 57] width 171 height 15
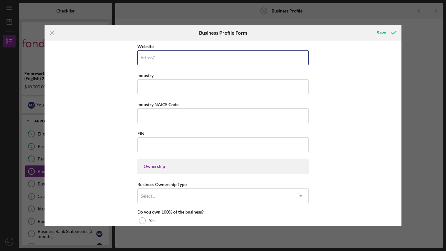
paste input "shop58376504.m.taobao.com/?userId=35638196"
click at [371, 26] on button "Save" at bounding box center [386, 32] width 31 height 12
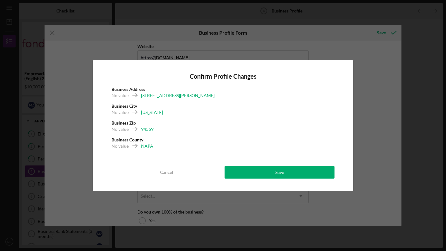
click at [374, 55] on div "Confirm Profile Changes Business Address No value 424 Montgomery St Business Ci…" at bounding box center [223, 125] width 446 height 251
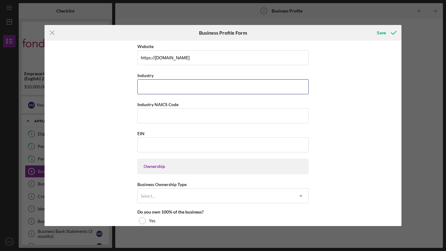
click at [155, 84] on input "Industry" at bounding box center [222, 86] width 171 height 15
click at [176, 86] on input "Industry" at bounding box center [222, 86] width 171 height 15
click at [224, 56] on input "shop58376504.m.taobao.com" at bounding box center [222, 57] width 171 height 15
type input "s"
paste input "shop58376504.m.taobao.com/?userId=35638196"
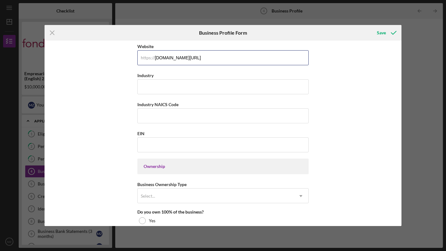
type input "shop58376504.m.taobao.com"
click at [150, 87] on input "Industry" at bounding box center [222, 86] width 171 height 15
click at [330, 130] on div "Business Name Angel D Fragran DBA Yi Min Fashion Business Start Date 06/18/2025…" at bounding box center [223, 133] width 357 height 185
click at [155, 91] on input "Industry" at bounding box center [222, 86] width 171 height 15
paste input "E-commerce / Online Retail"
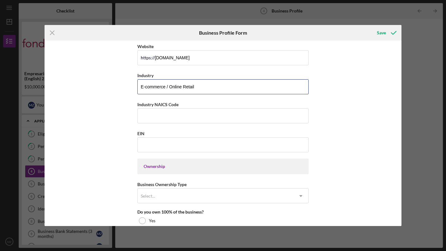
click at [155, 91] on input "E-commerce / Online Retail" at bounding box center [222, 86] width 171 height 15
type input "E-commerce / Online Retail"
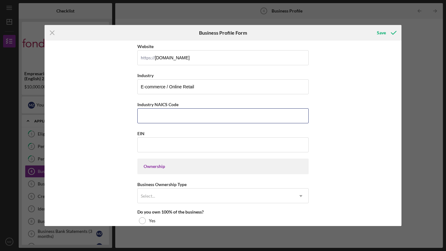
click at [146, 117] on input "Industry NAICS Code" at bounding box center [222, 115] width 171 height 15
click at [391, 139] on div "Business Name Angel D Fragran DBA Yi Min Fashion Business Start Date 06/18/2025…" at bounding box center [223, 133] width 357 height 185
click at [148, 114] on input "Industry NAICS Code" at bounding box center [222, 115] width 171 height 15
paste input "454110"
click at [148, 114] on input "454110" at bounding box center [222, 115] width 171 height 15
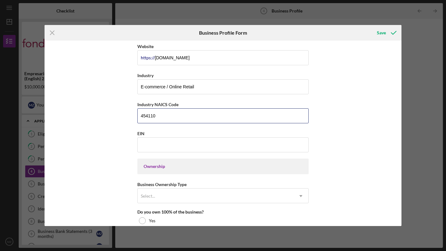
click at [171, 117] on input "454110" at bounding box center [222, 115] width 171 height 15
type input "4"
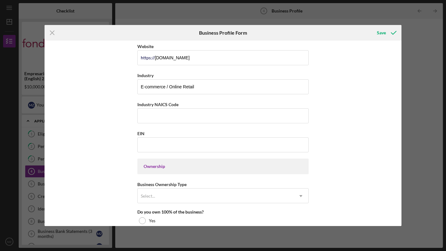
click at [246, 153] on div "Business Name Angel D Fragran DBA Yi Min Fashion Business Start Date 06/18/2025…" at bounding box center [222, 186] width 171 height 631
click at [153, 113] on input "Industry NAICS Code" at bounding box center [222, 115] width 171 height 15
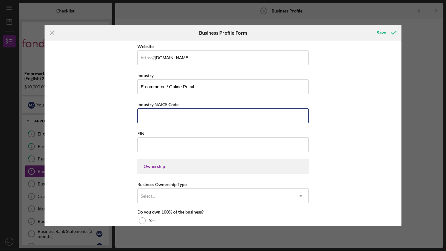
paste input "454110"
type input "454110"
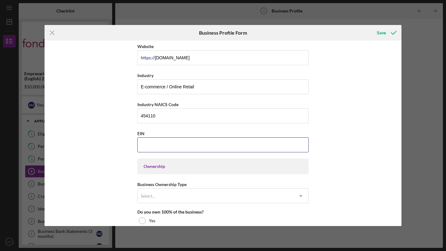
click at [150, 146] on input "EIN" at bounding box center [222, 144] width 171 height 15
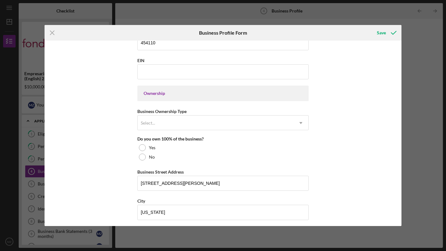
scroll to position [253, 0]
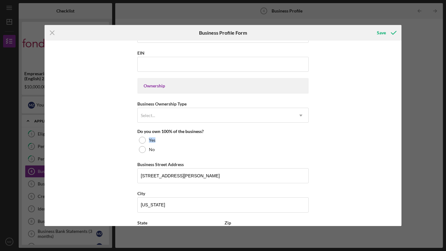
drag, startPoint x: 403, startPoint y: 140, endPoint x: 402, endPoint y: 132, distance: 8.8
click at [402, 132] on div "Icon/Menu Close Business Profile Form Save Business Name Angel D Fragran DBA Yi…" at bounding box center [223, 125] width 446 height 251
click at [374, 121] on div "Business Name Angel D Fragran DBA Yi Min Fashion Business Start Date 06/18/2025…" at bounding box center [223, 133] width 357 height 185
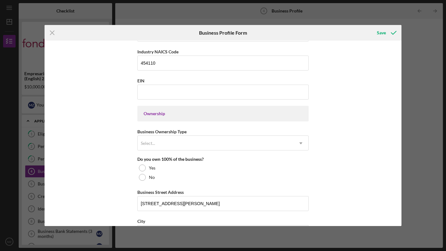
scroll to position [223, 0]
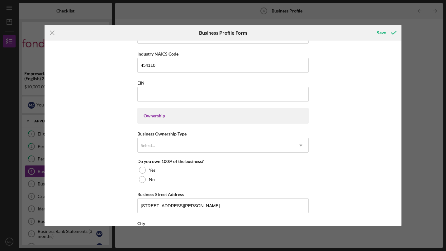
click at [349, 56] on div "Business Name Angel D Fragran DBA Yi Min Fashion Business Start Date 06/18/2025…" at bounding box center [223, 133] width 357 height 185
click at [165, 97] on input "EIN" at bounding box center [222, 94] width 171 height 15
paste input
click at [165, 98] on input "EIN" at bounding box center [222, 94] width 171 height 15
paste input
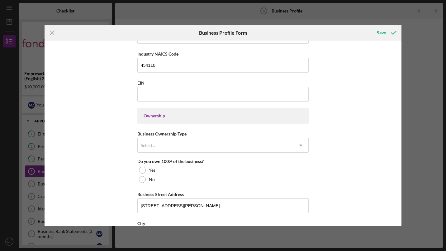
click at [345, 86] on div "Business Name Angel D Fragran DBA Yi Min Fashion Business Start Date 06/18/2025…" at bounding box center [223, 133] width 357 height 185
click at [296, 147] on icon "Icon/Dropdown Arrow" at bounding box center [301, 145] width 15 height 15
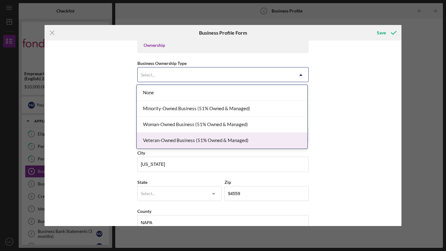
scroll to position [296, 0]
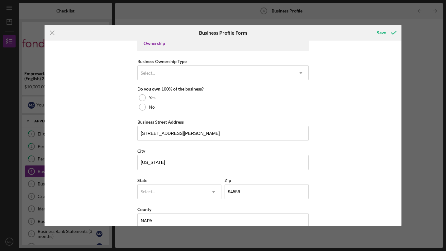
click at [368, 105] on div "Business Name Angel D Fragran DBA Yi Min Fashion Business Start Date 06/18/2025…" at bounding box center [223, 133] width 357 height 185
click at [301, 74] on icon "Icon/Dropdown Arrow" at bounding box center [301, 72] width 15 height 15
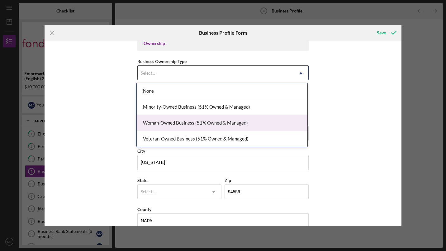
click at [192, 125] on div "Woman-Owned Business (51% Owned & Managed)" at bounding box center [222, 123] width 171 height 16
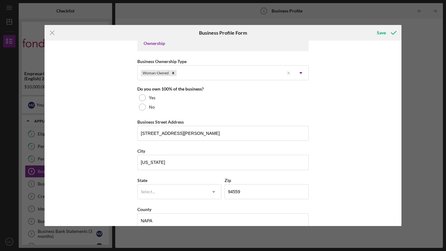
click at [142, 97] on div at bounding box center [142, 97] width 7 height 7
click at [178, 164] on input "California" at bounding box center [222, 162] width 171 height 15
type input "C"
type input "NZPA"
click at [97, 167] on div "Business Name Angel D Fragran DBA Yi Min Fashion Business Start Date 06/18/2025…" at bounding box center [223, 133] width 357 height 185
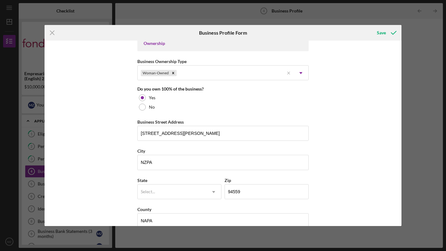
click at [213, 193] on icon "Icon/Dropdown Arrow" at bounding box center [213, 191] width 15 height 15
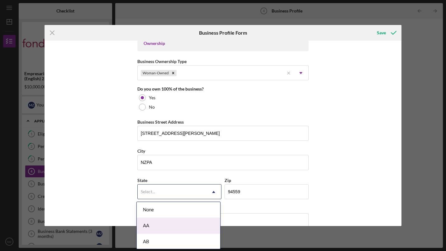
click at [118, 189] on div "Business Name Angel D Fragran DBA Yi Min Fashion Business Start Date 06/18/2025…" at bounding box center [223, 133] width 357 height 185
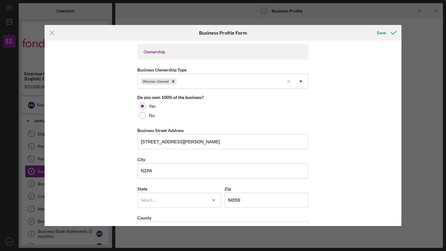
scroll to position [288, 0]
click at [212, 199] on icon "Icon/Dropdown Arrow" at bounding box center [213, 199] width 15 height 15
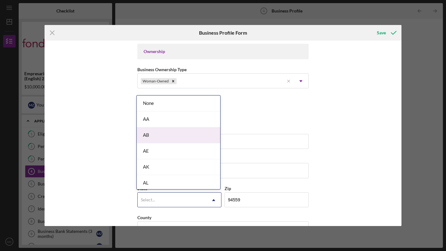
click at [115, 139] on div "Business Name Angel D Fragran DBA Yi Min Fashion Business Start Date 06/18/2025…" at bounding box center [223, 133] width 357 height 185
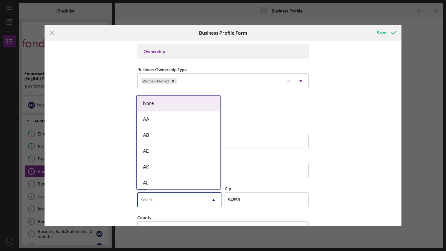
click at [161, 203] on div "Select..." at bounding box center [172, 200] width 69 height 14
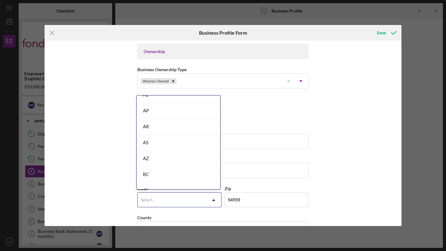
scroll to position [116, 0]
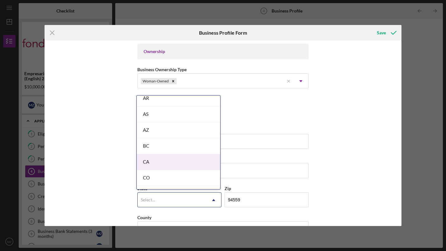
click at [156, 162] on div "CA" at bounding box center [179, 162] width 84 height 16
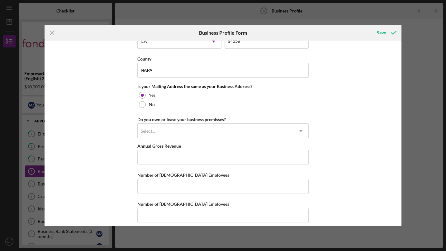
scroll to position [452, 0]
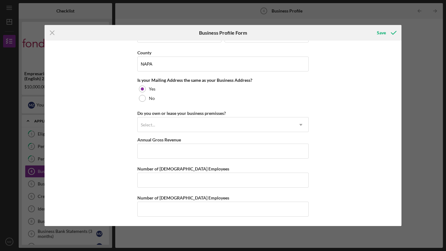
click at [362, 67] on div "Business Name Angel D Fragran DBA Yi Min Fashion Business Start Date 06/18/2025…" at bounding box center [223, 133] width 357 height 185
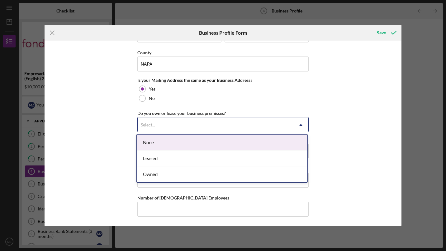
click at [303, 123] on icon "Icon/Dropdown Arrow" at bounding box center [301, 124] width 15 height 15
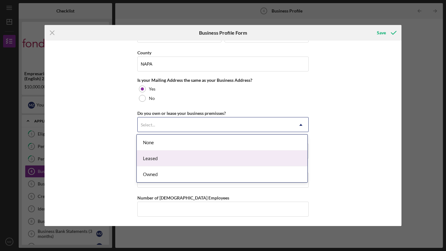
click at [209, 162] on div "Leased" at bounding box center [222, 158] width 171 height 16
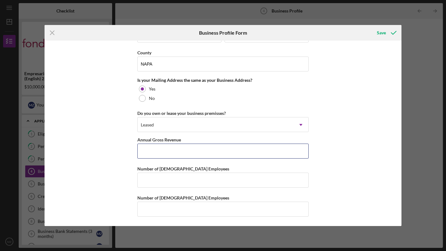
click at [160, 155] on input "Annual Gross Revenue" at bounding box center [222, 150] width 171 height 15
type input "$25,000"
click at [146, 179] on input "Number of Full-Time Employees" at bounding box center [222, 179] width 171 height 15
type input "2"
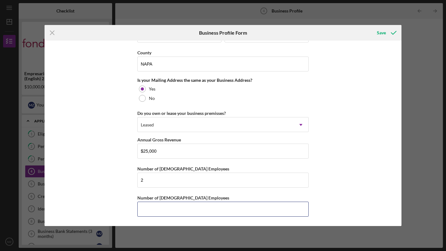
click at [158, 208] on input "Number of Part-Time Employees" at bounding box center [222, 208] width 171 height 15
type input "1"
click at [394, 34] on polyline "submit" at bounding box center [393, 32] width 5 height 3
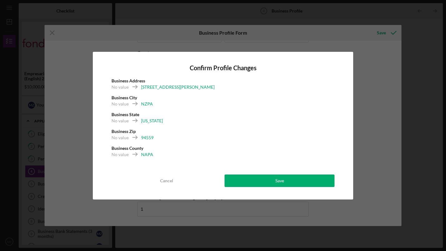
click at [135, 103] on icon at bounding box center [135, 104] width 16 height 16
click at [168, 180] on div "Cancel" at bounding box center [166, 180] width 13 height 12
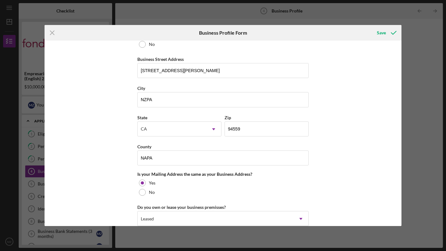
scroll to position [357, 0]
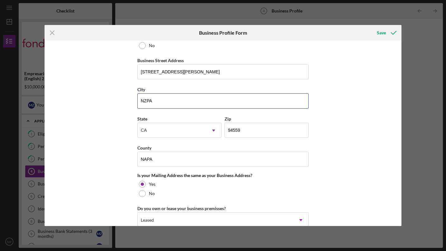
click at [145, 100] on input "NZPA" at bounding box center [222, 100] width 171 height 15
type input "NAPA"
click at [92, 152] on div "Business Name Angel D Fragran DBA Yi Min Fashion Business Start Date 06/18/2025…" at bounding box center [223, 133] width 357 height 185
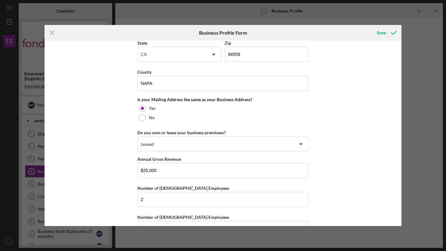
scroll to position [452, 0]
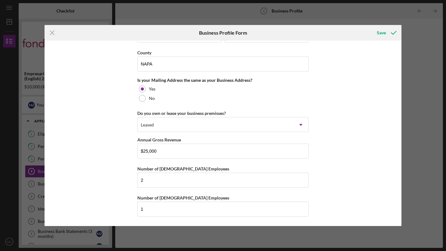
click at [393, 31] on icon "submit" at bounding box center [394, 33] width 16 height 16
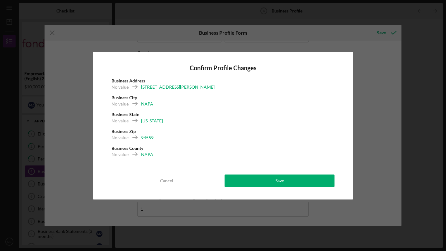
click at [256, 177] on button "Save" at bounding box center [280, 180] width 110 height 12
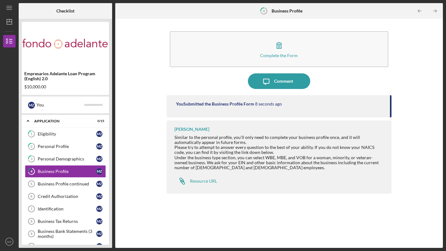
click at [294, 79] on button "Icon/Message Comment" at bounding box center [279, 81] width 62 height 16
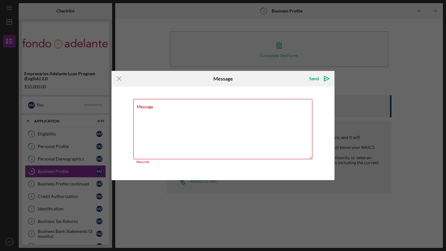
click at [263, 134] on textarea "Message" at bounding box center [222, 129] width 179 height 60
paste textarea "Hello, Most of my current business transactions are processed through Taobao, w…"
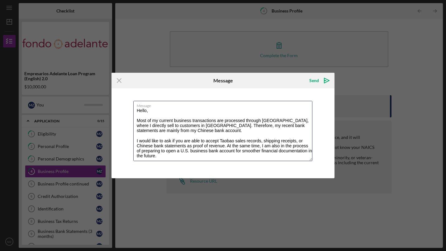
scroll to position [28, 0]
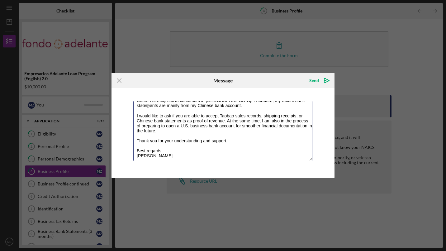
type textarea "Hello, Most of my current business transactions are processed through Taobao, w…"
click at [329, 79] on icon "Icon/icon-invite-send" at bounding box center [327, 81] width 16 height 16
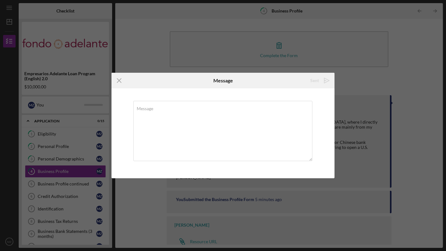
scroll to position [0, 0]
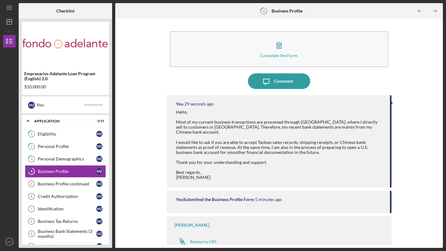
click at [434, 83] on div "Complete the Form Form Icon/Message Comment You 29 seconds ago Hello, Most of m…" at bounding box center [279, 133] width 322 height 223
click at [66, 169] on div "Business Profile" at bounding box center [67, 171] width 59 height 5
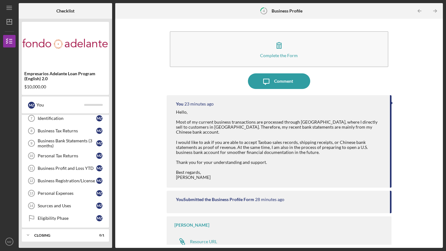
click at [411, 40] on div "Complete the Form Form Icon/Message Comment You 23 minutes ago Hello, Most of m…" at bounding box center [279, 133] width 322 height 223
click at [204, 239] on link "Icon/Link Resource URL" at bounding box center [196, 241] width 43 height 12
click at [183, 238] on icon at bounding box center [182, 240] width 4 height 4
click at [200, 239] on div "Resource URL" at bounding box center [203, 241] width 27 height 5
click at [280, 52] on button "Complete the Form Form" at bounding box center [279, 49] width 219 height 36
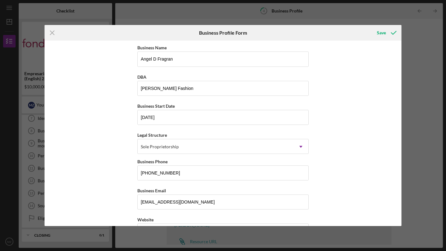
click at [53, 34] on icon "Icon/Menu Close" at bounding box center [53, 33] width 16 height 16
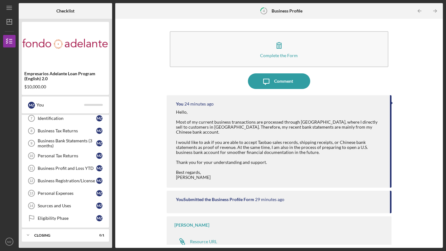
click at [53, 143] on div "Business Bank Statements (3 months)" at bounding box center [67, 143] width 59 height 10
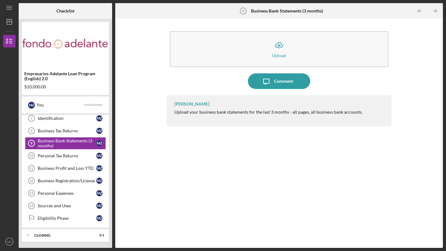
click at [54, 132] on div "Business Tax Returns" at bounding box center [67, 130] width 59 height 5
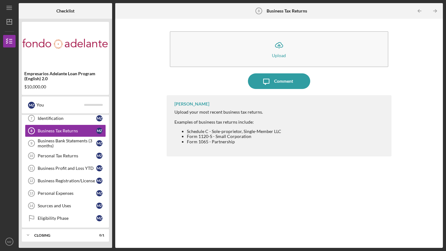
click at [223, 142] on li "Form 1065 - Partnership" at bounding box center [234, 141] width 94 height 5
click at [273, 79] on icon "Icon/Message" at bounding box center [267, 81] width 16 height 16
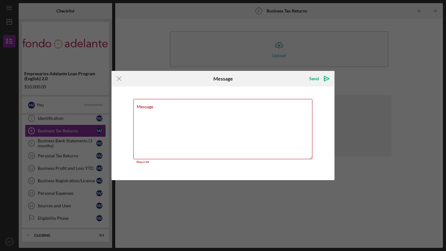
click at [123, 80] on icon "Icon/Menu Close" at bounding box center [120, 79] width 16 height 16
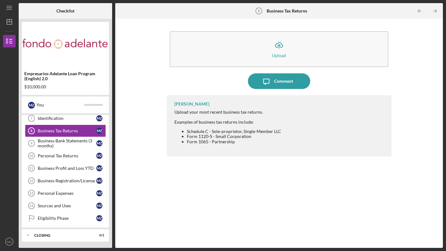
click at [293, 80] on div "Comment" at bounding box center [283, 81] width 19 height 16
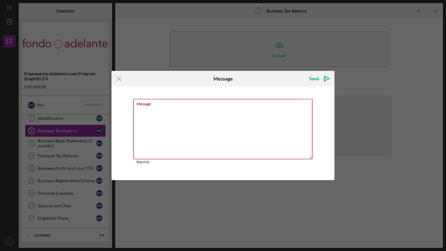
click at [119, 76] on icon "Icon/Menu Close" at bounding box center [120, 79] width 16 height 16
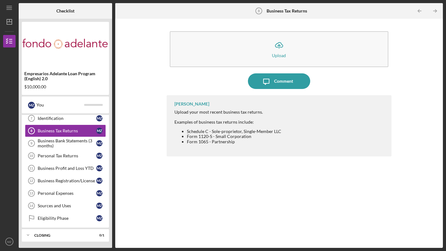
click at [215, 131] on li "Schedule C - Sole-proprietor, Single-Member LLC" at bounding box center [234, 131] width 94 height 5
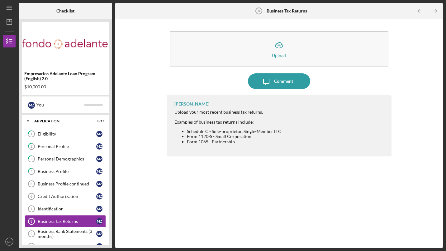
click at [60, 176] on link "4 Business Profile M Z" at bounding box center [65, 171] width 81 height 12
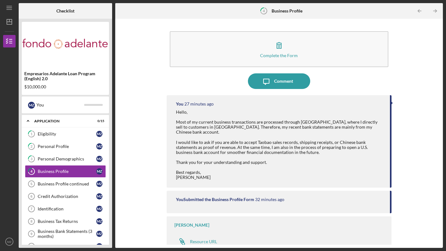
click at [76, 181] on div "Business Profile continued" at bounding box center [67, 183] width 59 height 5
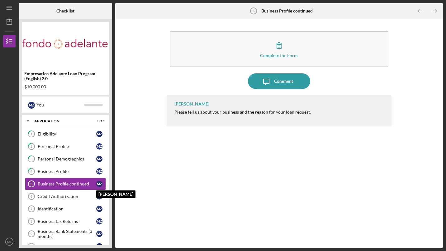
click at [97, 184] on div "M Z" at bounding box center [99, 183] width 6 height 6
click at [67, 186] on link "Business Profile continued 5 Business Profile continued M Z" at bounding box center [65, 183] width 81 height 12
click at [100, 182] on div "M Z" at bounding box center [99, 183] width 6 height 6
click at [45, 186] on link "Business Profile continued 5 Business Profile continued M Z" at bounding box center [65, 183] width 81 height 12
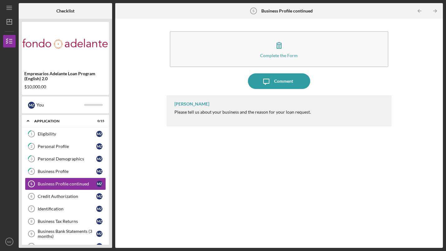
click at [269, 82] on icon "Icon/Message" at bounding box center [267, 81] width 16 height 16
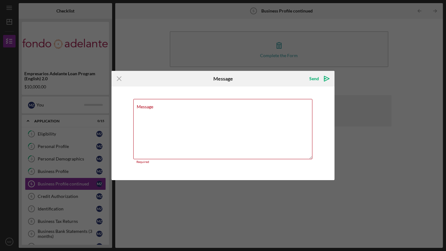
click at [116, 79] on icon "Icon/Menu Close" at bounding box center [120, 79] width 16 height 16
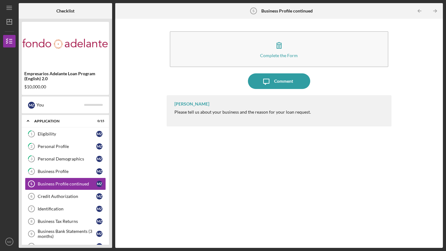
click at [285, 48] on icon "button" at bounding box center [279, 45] width 16 height 16
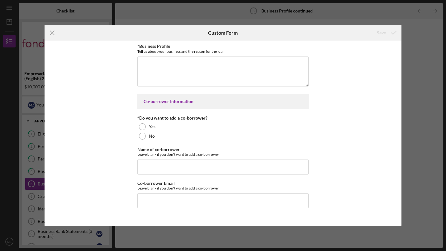
click at [385, 130] on div "*Business Profile Tell us about your business and the reason for the loan Co-bo…" at bounding box center [223, 133] width 357 height 185
click at [241, 71] on textarea "*Business Profile" at bounding box center [222, 71] width 171 height 30
paste textarea "I run a cross-border e-commerce business reselling U.S. fashion brands such as …"
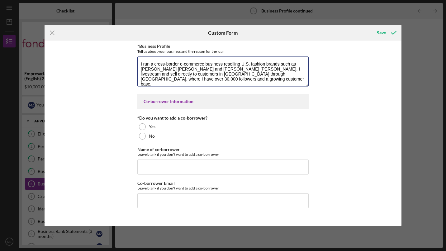
scroll to position [26, 0]
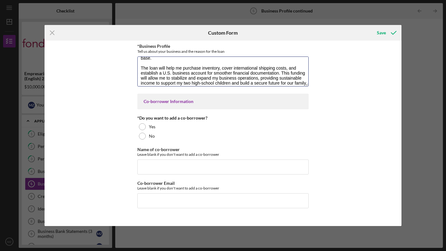
type textarea "I run a cross-border e-commerce business reselling U.S. fashion brands such as …"
click at [145, 137] on div at bounding box center [142, 135] width 7 height 7
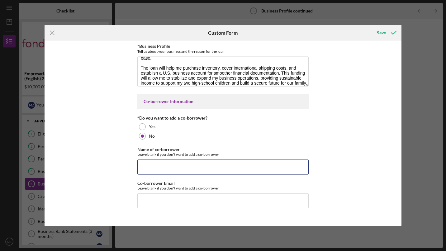
click at [155, 165] on input "Name of co-borrower" at bounding box center [222, 166] width 171 height 15
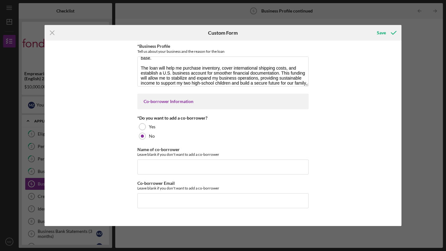
click at [394, 30] on icon "submit" at bounding box center [394, 33] width 16 height 16
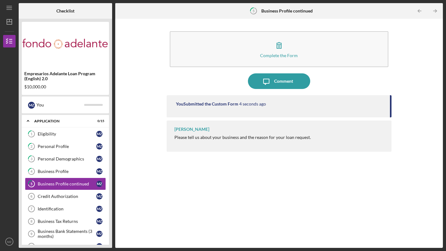
click at [275, 77] on div "Comment" at bounding box center [283, 81] width 19 height 16
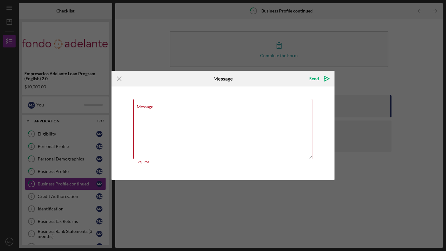
click at [256, 112] on textarea "Message" at bounding box center [222, 129] width 179 height 60
paste textarea "My business focuses on reselling U.S. fashion brands (Calvin Klein, Polo Ralph …"
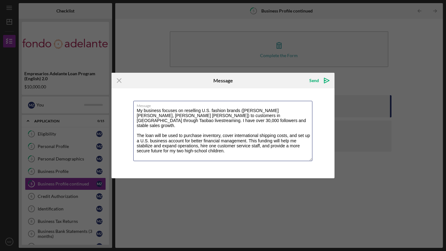
type textarea "My business focuses on reselling U.S. fashion brands (Calvin Klein, Polo Ralph …"
click at [330, 79] on icon "Icon/icon-invite-send" at bounding box center [327, 81] width 16 height 16
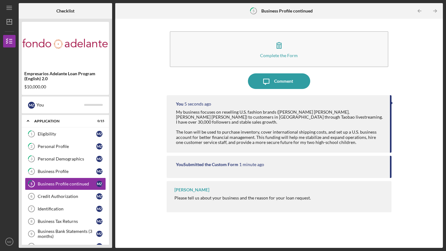
click at [64, 194] on div "Credit Authorization" at bounding box center [67, 196] width 59 height 5
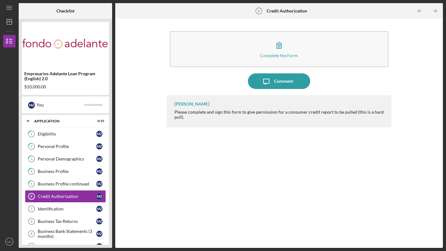
click at [276, 54] on div "Complete the Form" at bounding box center [279, 55] width 38 height 5
click at [272, 51] on icon "button" at bounding box center [279, 45] width 16 height 16
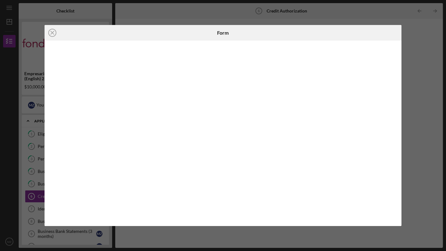
click at [52, 34] on icon "Icon/Close" at bounding box center [53, 33] width 16 height 16
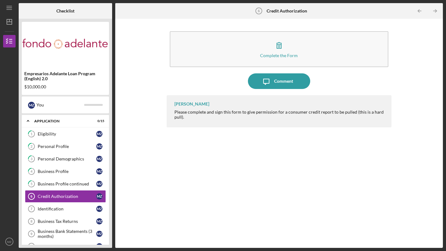
click at [274, 82] on icon "Icon/Message" at bounding box center [267, 81] width 16 height 16
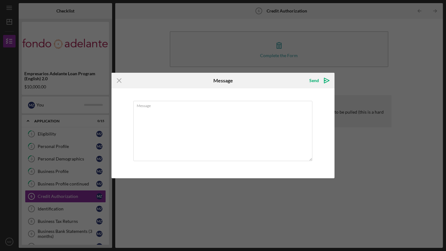
click at [161, 115] on textarea "Message" at bounding box center [222, 131] width 179 height 60
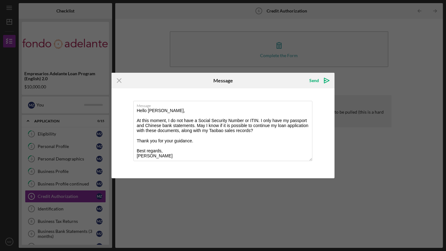
type textarea "Hello Gloria, At this moment, I do not have a Social Security Number or ITIN. I…"
click at [329, 82] on icon "Icon/icon-invite-send" at bounding box center [327, 81] width 16 height 16
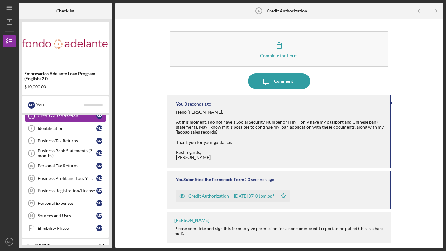
scroll to position [82, 0]
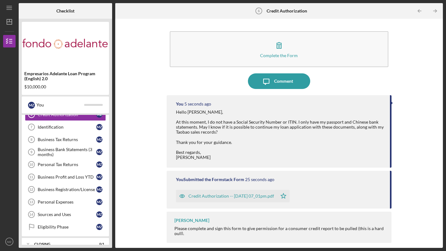
click at [50, 131] on link "Identification 7 Identification M Z" at bounding box center [65, 127] width 81 height 12
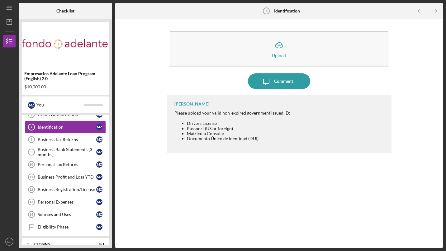
click at [279, 55] on div "Upload" at bounding box center [279, 55] width 14 height 5
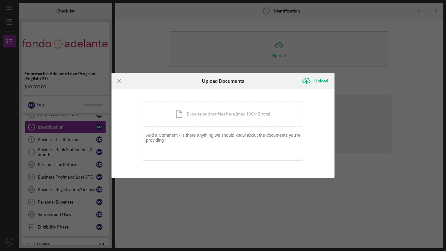
click at [415, 203] on div "Icon/Menu Close Upload Documents Icon/Upload Upload You're uploading documents …" at bounding box center [223, 125] width 446 height 251
click at [391, 107] on div "Icon/Menu Close Upload Documents Icon/Upload Upload You're uploading documents …" at bounding box center [223, 125] width 446 height 251
click at [176, 109] on div "Icon/Document Browse or drag files here (max 100MB total) Tap to choose files o…" at bounding box center [223, 114] width 161 height 26
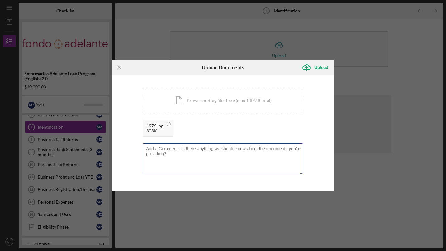
click at [201, 157] on textarea at bounding box center [223, 158] width 161 height 31
click at [244, 160] on textarea at bounding box center [223, 158] width 161 height 31
paste textarea "I am submitting my passport as my primary form of identification. I do not have…"
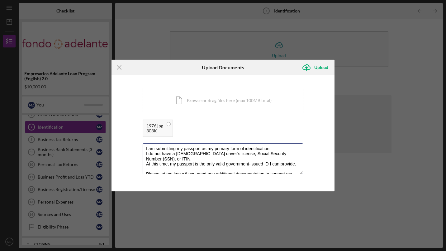
scroll to position [18, 0]
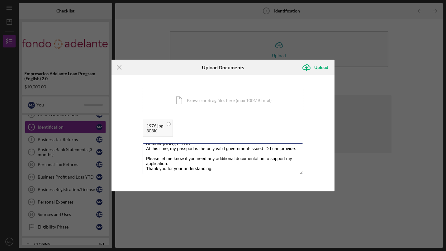
type textarea "I am submitting my passport as my primary form of identification. I do not have…"
click at [308, 67] on icon "Icon/Upload" at bounding box center [307, 68] width 16 height 16
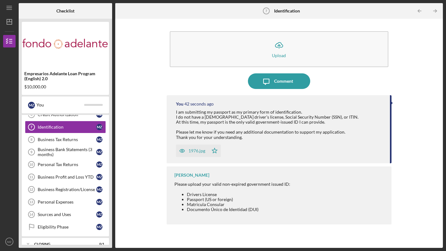
click at [84, 137] on div "Business Tax Returns" at bounding box center [67, 139] width 59 height 5
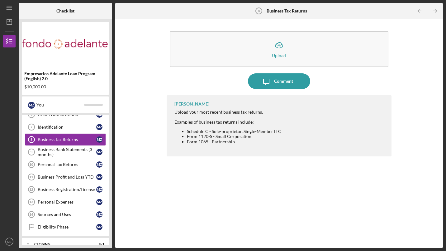
click at [278, 82] on div "Comment" at bounding box center [283, 81] width 19 height 16
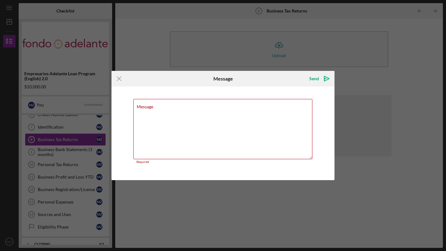
click at [264, 28] on div "Icon/Menu Close Message Send Icon/icon-invite-send Message Required Cancel Send…" at bounding box center [223, 125] width 446 height 251
click at [119, 78] on icon "Icon/Menu Close" at bounding box center [120, 79] width 16 height 16
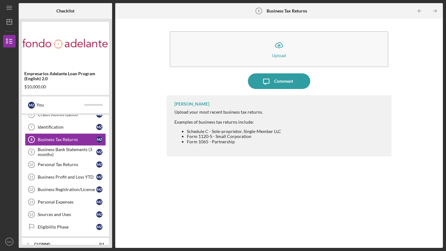
click at [278, 49] on icon "Icon/Upload" at bounding box center [279, 45] width 16 height 16
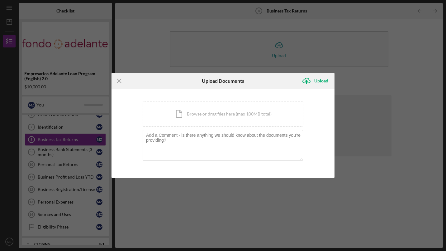
click at [120, 83] on icon "Icon/Menu Close" at bounding box center [120, 81] width 16 height 16
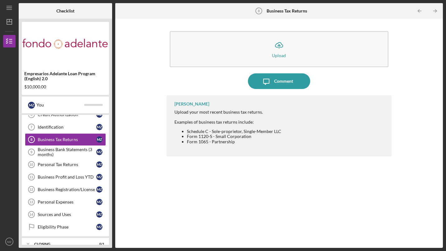
click at [259, 82] on button "Icon/Message Comment" at bounding box center [279, 81] width 62 height 16
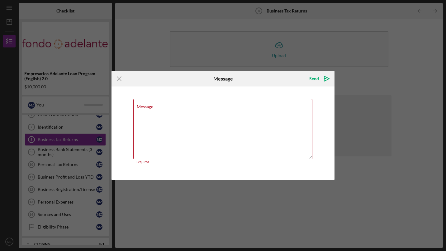
click at [387, 150] on div "Icon/Menu Close Message Send Icon/icon-invite-send Message Required Cancel Send…" at bounding box center [223, 125] width 446 height 251
click at [234, 121] on textarea "Message" at bounding box center [222, 129] width 179 height 60
paste textarea "I do not have U.S. business tax returns yet. Currently, all of my business tran…"
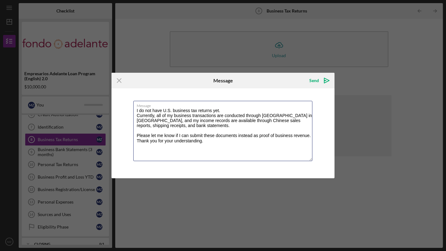
type textarea "I do not have U.S. business tax returns yet. Currently, all of my business tran…"
click at [327, 78] on icon "Icon/icon-invite-send" at bounding box center [327, 81] width 16 height 16
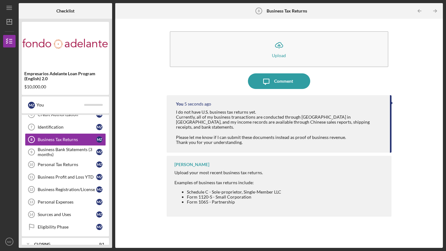
click at [70, 149] on div "Business Bank Statements (3 months)" at bounding box center [67, 152] width 59 height 10
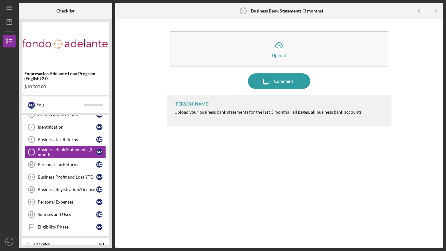
click at [355, 174] on div "Gloria Murillo Upload your business bank statements for the last 3 months - all…" at bounding box center [279, 166] width 225 height 143
click at [344, 141] on div "Gloria Murillo Upload your business bank statements for the last 3 months - all…" at bounding box center [279, 166] width 225 height 143
click at [278, 48] on icon "Icon/Upload" at bounding box center [279, 45] width 16 height 16
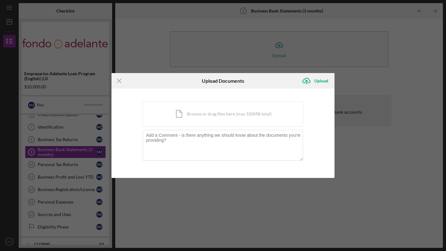
click at [179, 115] on div "Icon/Document Browse or drag files here (max 100MB total) Tap to choose files o…" at bounding box center [223, 114] width 161 height 26
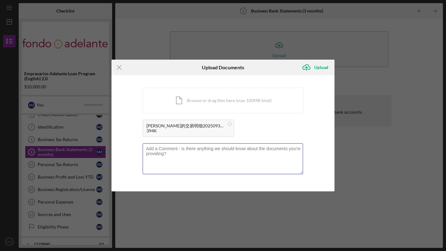
click at [165, 164] on textarea at bounding box center [223, 158] width 161 height 31
click at [269, 99] on div "Icon/Document Browse or drag files here (max 100MB total) Tap to choose files o…" at bounding box center [223, 101] width 161 height 26
click at [187, 148] on textarea at bounding box center [223, 158] width 161 height 31
paste textarea "My business transactions are processed through Taobao in China, and the funds a…"
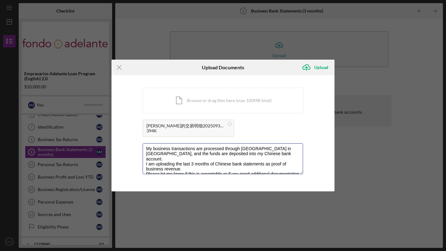
scroll to position [3, 0]
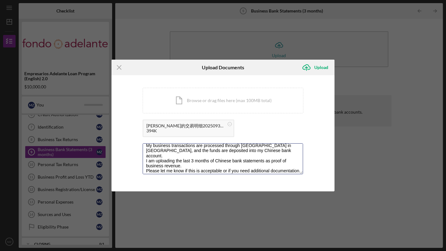
type textarea "My business transactions are processed through Taobao in China, and the funds a…"
click at [321, 67] on div "Upload" at bounding box center [321, 67] width 14 height 12
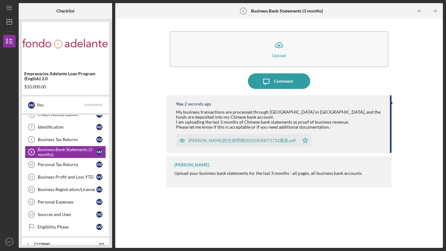
scroll to position [90, 0]
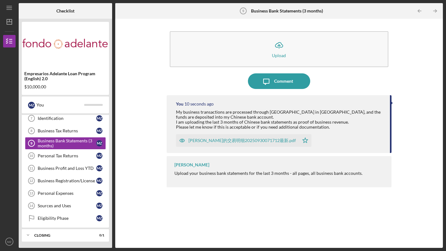
click at [71, 156] on div "Personal Tax Returns" at bounding box center [67, 155] width 59 height 5
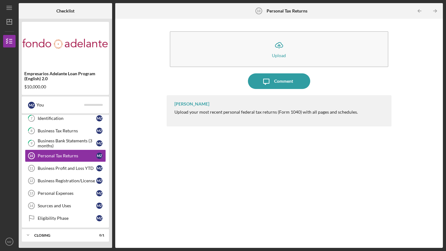
click at [268, 146] on div "Gloria Murillo Upload your most recent personal federal tax returns (Form 1040)…" at bounding box center [279, 166] width 225 height 143
click at [266, 81] on icon "Icon/Message" at bounding box center [267, 81] width 16 height 16
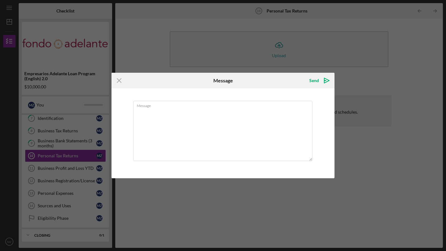
click at [119, 79] on icon "Icon/Menu Close" at bounding box center [120, 81] width 16 height 16
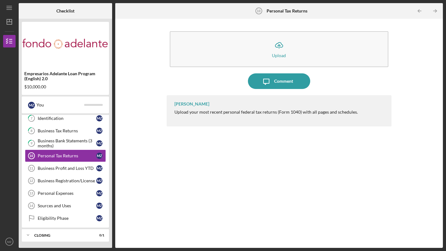
click at [278, 51] on icon "Icon/Upload" at bounding box center [279, 45] width 16 height 16
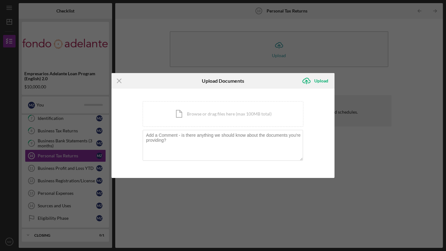
click at [120, 78] on icon "Icon/Menu Close" at bounding box center [120, 81] width 16 height 16
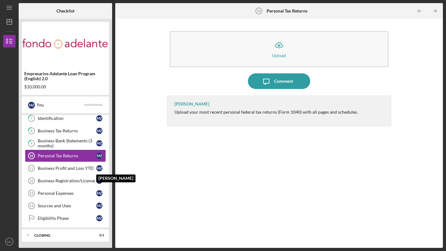
click at [100, 167] on div "M Z" at bounding box center [99, 168] width 6 height 6
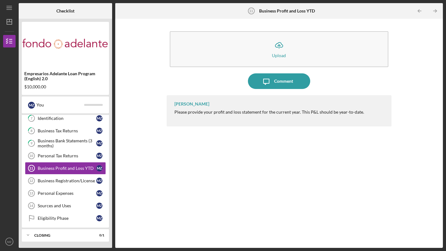
click at [55, 153] on div "Personal Tax Returns" at bounding box center [67, 155] width 59 height 5
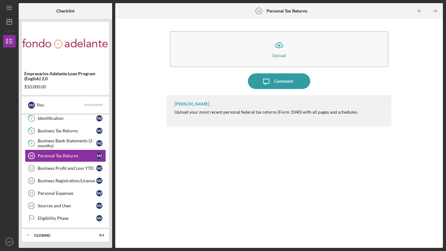
click at [280, 81] on div "Comment" at bounding box center [283, 81] width 19 height 16
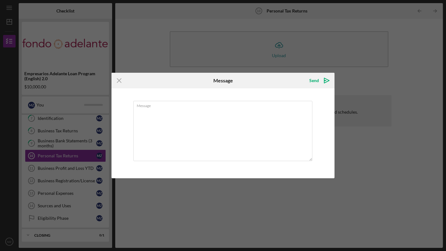
click at [179, 133] on textarea "Message" at bounding box center [222, 131] width 179 height 60
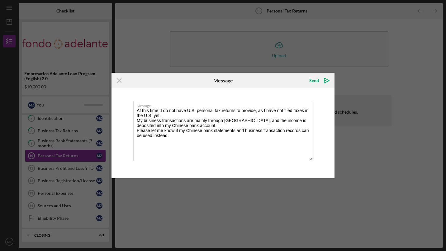
type textarea "At this time, I do not have U.S. personal tax returns to provide, as I have not…"
click at [325, 79] on icon "Icon/icon-invite-send" at bounding box center [327, 81] width 16 height 16
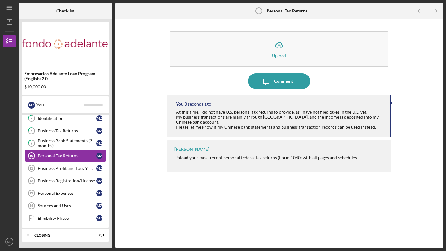
click at [80, 171] on link "Business Profit and Loss YTD 11 Business Profit and Loss YTD M Z" at bounding box center [65, 168] width 81 height 12
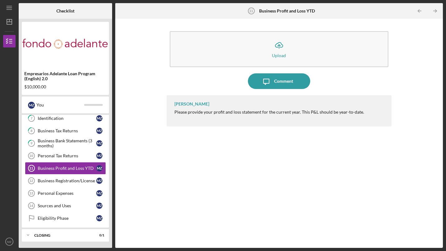
click at [284, 79] on div "Comment" at bounding box center [283, 81] width 19 height 16
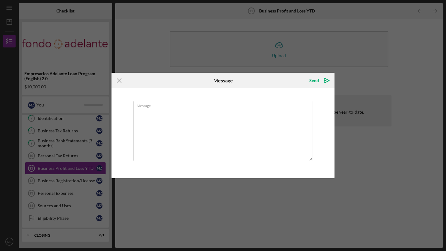
click at [218, 120] on textarea "Message" at bounding box center [222, 131] width 179 height 60
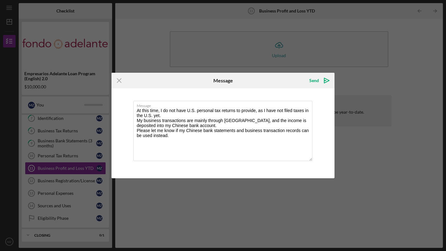
type textarea "At this time, I do not have U.S. personal tax returns to provide, as I have not…"
click at [325, 80] on icon "Icon/icon-invite-send" at bounding box center [327, 81] width 16 height 16
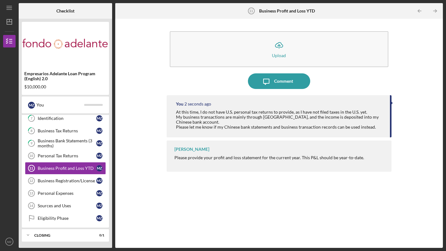
click at [61, 180] on div "Business Registration/License" at bounding box center [67, 180] width 59 height 5
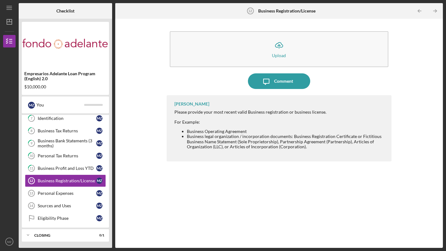
click at [277, 50] on icon "Icon/Upload" at bounding box center [279, 45] width 16 height 16
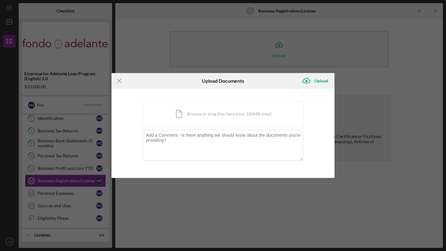
click at [182, 115] on div "Icon/Document Browse or drag files here (max 100MB total) Tap to choose files o…" at bounding box center [223, 114] width 161 height 26
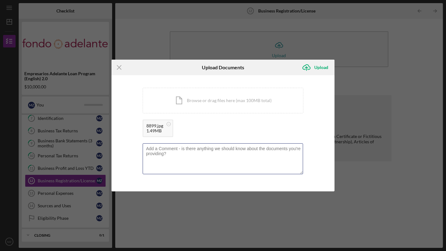
click at [250, 157] on textarea at bounding box center [223, 158] width 161 height 31
paste textarea "My business is currently registered in China, and I am providing my Chinese bus…"
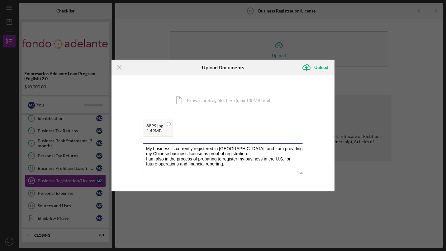
type textarea "My business is currently registered in China, and I am providing my Chinese bus…"
click at [322, 68] on div "Upload" at bounding box center [321, 67] width 14 height 12
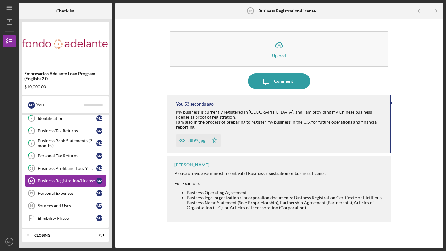
click at [60, 192] on div "Personal Expenses" at bounding box center [67, 192] width 59 height 5
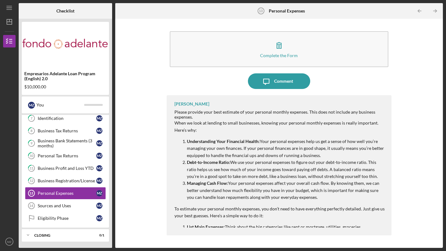
click at [282, 53] on div "Complete the Form" at bounding box center [279, 55] width 38 height 5
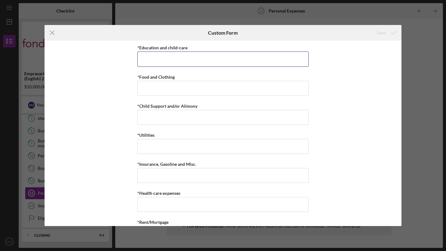
click at [196, 55] on input "*Education and child-care" at bounding box center [222, 58] width 171 height 15
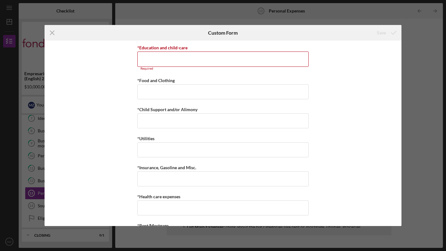
drag, startPoint x: 400, startPoint y: 137, endPoint x: 400, endPoint y: 144, distance: 7.2
click at [400, 144] on div "*Education and child-care Required *Food and Clothing *Child Support and/or Ali…" at bounding box center [223, 133] width 357 height 185
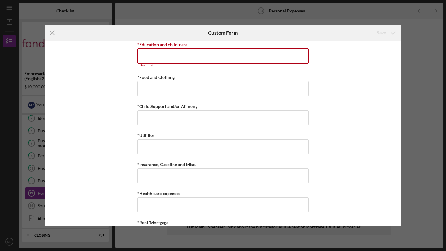
scroll to position [4, 0]
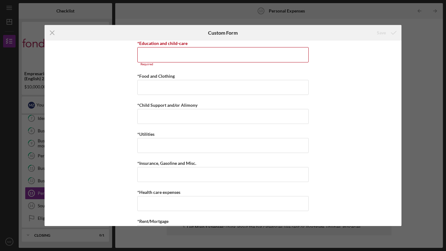
click at [363, 80] on div "*Education and child-care Required *Food and Clothing *Child Support and/or Ali…" at bounding box center [223, 133] width 357 height 185
click at [184, 54] on input "*Education and child-care" at bounding box center [222, 54] width 171 height 15
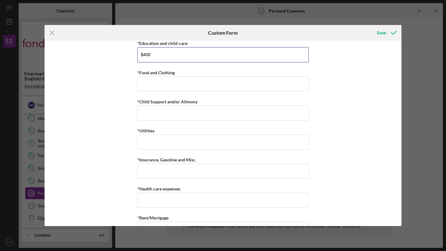
type input "$400"
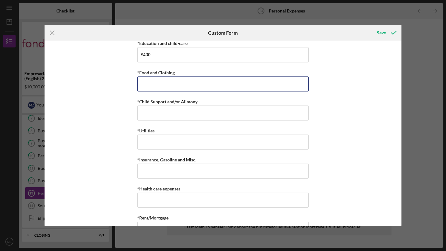
click at [157, 81] on input "*Food and Clothing" at bounding box center [222, 83] width 171 height 15
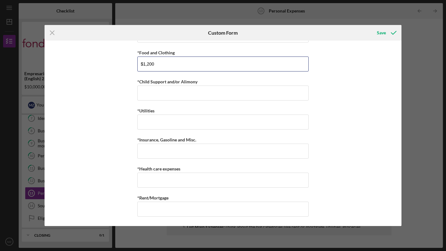
scroll to position [22, 0]
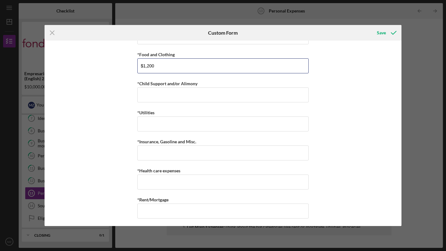
type input "$1,200"
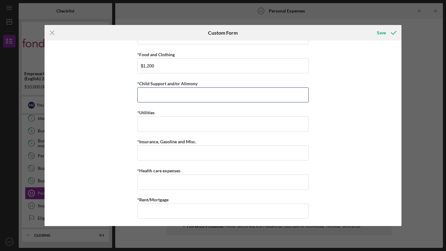
click at [145, 95] on input "*Child Support and/or Alimony" at bounding box center [222, 94] width 171 height 15
type input "$0"
click at [150, 132] on div "*Education and child-care $400 *Food and Clothing $1,200 *Child Support and/or …" at bounding box center [222, 122] width 171 height 203
click at [150, 125] on input "*Utilities" at bounding box center [222, 123] width 171 height 15
type input "$200"
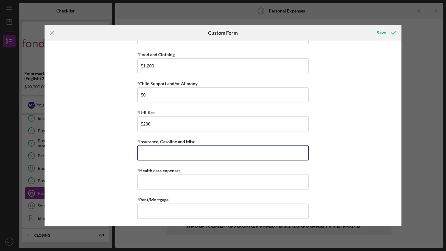
click at [150, 153] on input "*Insurance, Gasoline and Misc." at bounding box center [222, 152] width 171 height 15
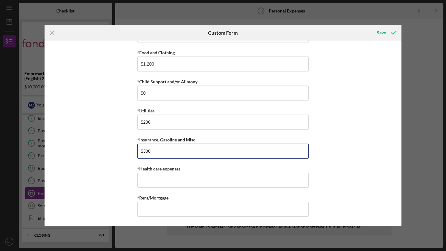
type input "$300"
click at [176, 180] on input "*Health care expenses" at bounding box center [222, 179] width 171 height 15
click at [149, 180] on input "*Health care expenses" at bounding box center [222, 179] width 171 height 15
type input "$200"
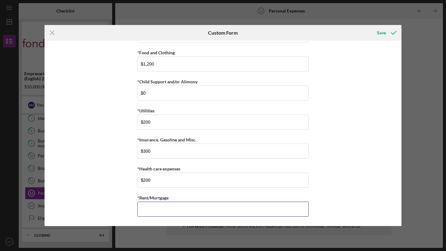
click at [162, 211] on input "*Rent/Mortgage" at bounding box center [222, 208] width 171 height 15
type input "$2,800"
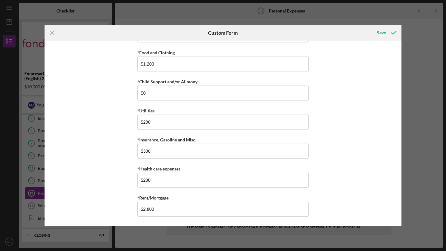
click at [394, 34] on icon "submit" at bounding box center [394, 33] width 16 height 16
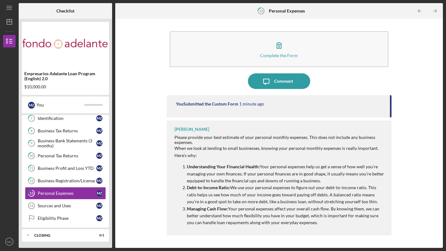
click at [353, 79] on div "Icon/Message Comment" at bounding box center [279, 81] width 225 height 16
click at [285, 55] on div "Complete the Form" at bounding box center [279, 55] width 38 height 5
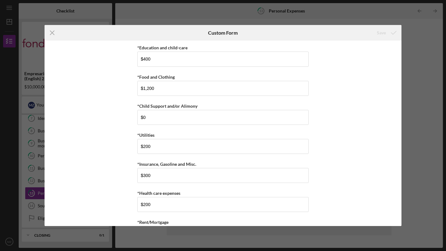
click at [421, 50] on div "Icon/Menu Close Custom Form Save *Education and child-care $400 *Food and Cloth…" at bounding box center [223, 125] width 446 height 251
click at [53, 33] on icon "Icon/Menu Close" at bounding box center [53, 33] width 16 height 16
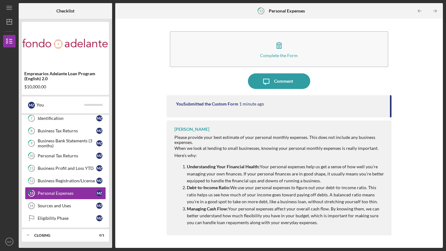
click at [266, 86] on icon "Icon/Message" at bounding box center [267, 81] width 16 height 16
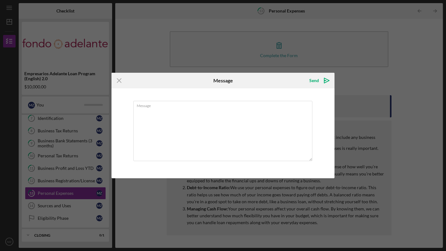
click at [188, 122] on textarea "Message" at bounding box center [222, 131] width 179 height 60
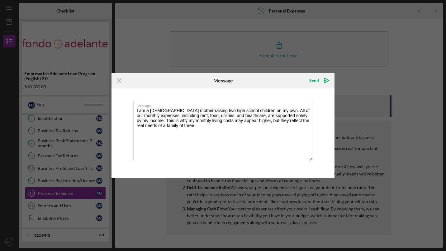
type textarea "I am a single mother raising two high school children on my own. All of our mon…"
click at [328, 80] on polygon "submit" at bounding box center [326, 80] width 5 height 5
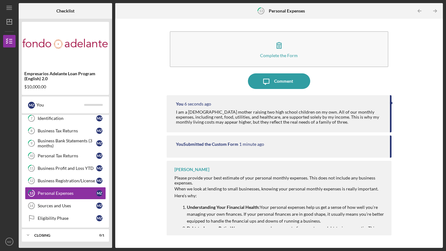
click at [60, 204] on div "Sources and Uses" at bounding box center [67, 205] width 59 height 5
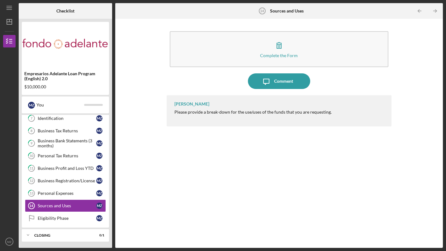
click at [51, 193] on div "Personal Expenses" at bounding box center [67, 192] width 59 height 5
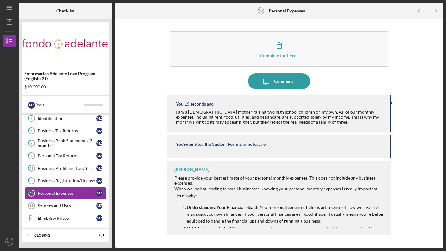
click at [333, 210] on p "Understanding Your Financial Health: Your personal expenses help us get a sense…" at bounding box center [286, 214] width 199 height 21
click at [53, 193] on div "Personal Expenses" at bounding box center [67, 192] width 59 height 5
click at [53, 207] on div "Sources and Uses" at bounding box center [67, 205] width 59 height 5
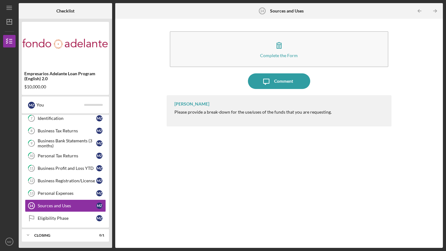
click at [280, 59] on button "Complete the Form Form" at bounding box center [279, 49] width 219 height 36
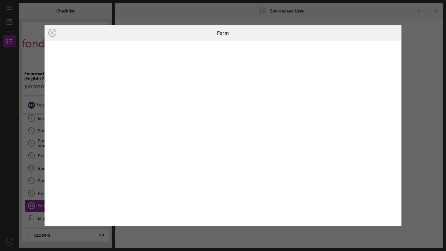
click at [429, 139] on div "Icon/Close Form" at bounding box center [223, 125] width 446 height 251
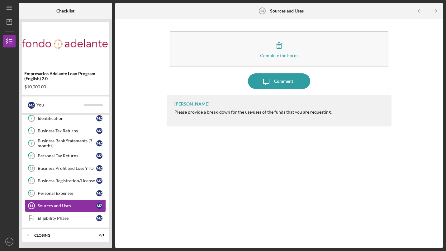
click at [65, 208] on link "Sources and Uses 14 Sources and Uses M Z" at bounding box center [65, 205] width 81 height 12
click at [265, 78] on icon "Icon/Message" at bounding box center [267, 81] width 16 height 16
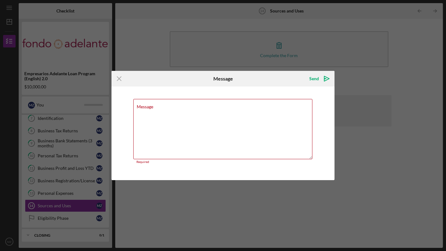
click at [119, 77] on icon "Icon/Menu Close" at bounding box center [120, 79] width 16 height 16
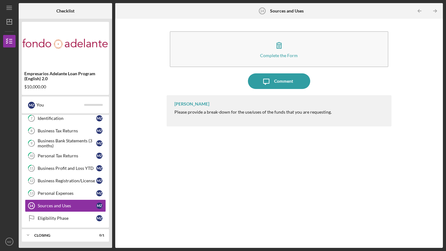
click at [264, 51] on button "Complete the Form Form" at bounding box center [279, 49] width 219 height 36
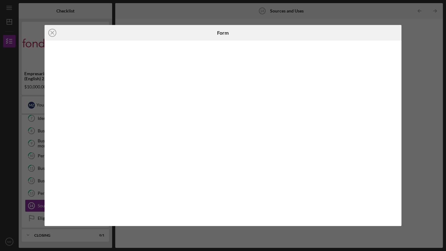
click at [51, 30] on icon "Icon/Close" at bounding box center [53, 33] width 16 height 16
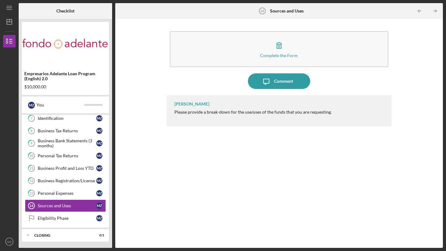
click at [276, 82] on div "Comment" at bounding box center [283, 81] width 19 height 16
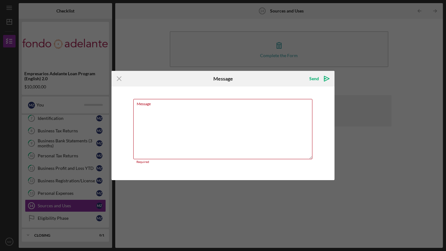
click at [246, 126] on textarea "Message" at bounding box center [222, 129] width 179 height 60
click at [143, 107] on textarea "Message" at bounding box center [222, 129] width 179 height 60
click at [149, 106] on textarea "Message" at bounding box center [222, 129] width 179 height 60
click at [146, 105] on label "Message" at bounding box center [225, 102] width 176 height 7
click at [146, 105] on textarea "Message" at bounding box center [222, 129] width 179 height 60
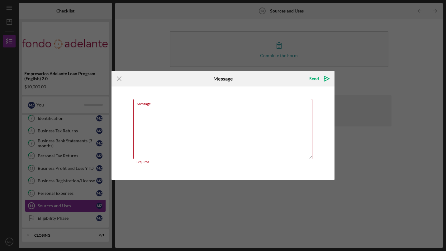
click at [238, 111] on textarea "Message" at bounding box center [222, 129] width 179 height 60
paste textarea "The requested loan funds will be used mainly for business working capital and i…"
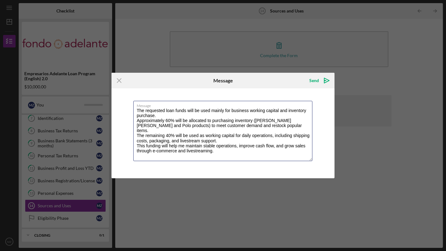
type textarea "The requested loan funds will be used mainly for business working capital and i…"
click at [325, 79] on icon "Icon/icon-invite-send" at bounding box center [327, 81] width 16 height 16
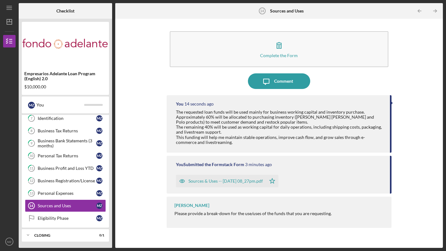
click at [70, 217] on div "Eligibility Phase" at bounding box center [67, 217] width 59 height 5
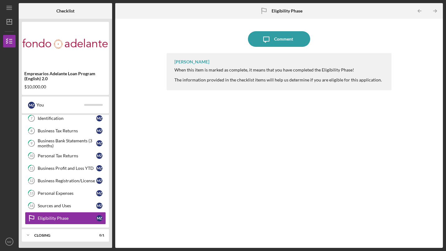
click at [284, 36] on div "Comment" at bounding box center [283, 39] width 19 height 16
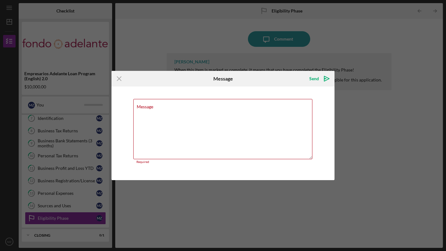
click at [120, 81] on icon "Icon/Menu Close" at bounding box center [120, 79] width 16 height 16
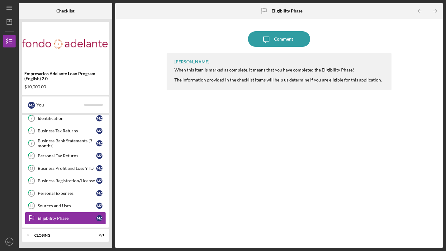
click at [234, 68] on div "When this item is marked as complete, it means that you have completed the Elig…" at bounding box center [279, 74] width 208 height 15
click at [216, 124] on div "Gloria Murillo When this item is marked as complete, it means that you have com…" at bounding box center [279, 145] width 225 height 185
click at [280, 39] on div "Comment" at bounding box center [283, 39] width 19 height 16
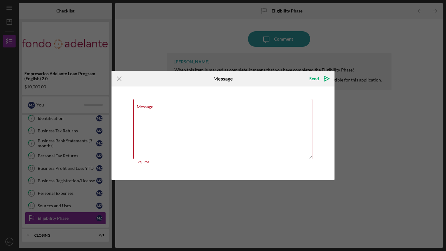
click at [362, 184] on div "Icon/Menu Close Message Send Icon/icon-invite-send Message Required Cancel Send…" at bounding box center [223, 125] width 446 height 251
click at [238, 122] on textarea "Message" at bounding box center [222, 129] width 179 height 60
paste textarea "I confirm that I am currently operating a small business focused on cross-borde…"
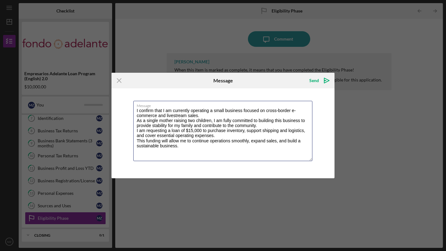
type textarea "I confirm that I am currently operating a small business focused on cross-borde…"
click at [328, 79] on icon "Icon/icon-invite-send" at bounding box center [327, 81] width 16 height 16
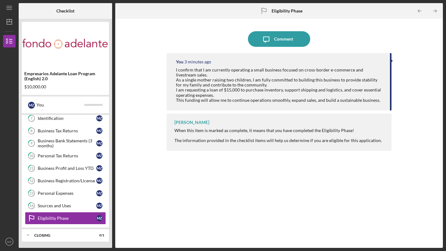
click at [296, 205] on div "You 3 minutes ago I confirm that I am currently operating a small business focu…" at bounding box center [279, 145] width 225 height 185
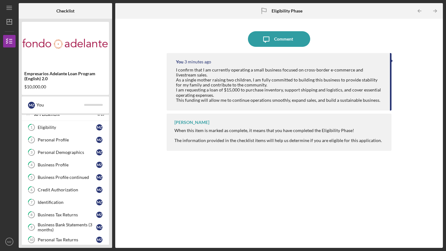
scroll to position [5, 0]
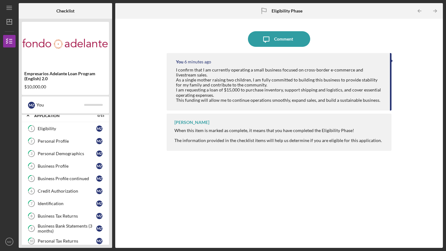
click at [306, 190] on div "You 6 minutes ago I confirm that I am currently operating a small business focu…" at bounding box center [279, 145] width 225 height 185
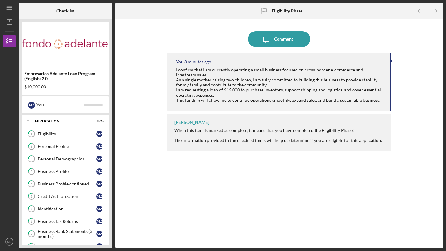
click at [47, 132] on div "Eligibility" at bounding box center [67, 133] width 59 height 5
